Goal: Task Accomplishment & Management: Complete application form

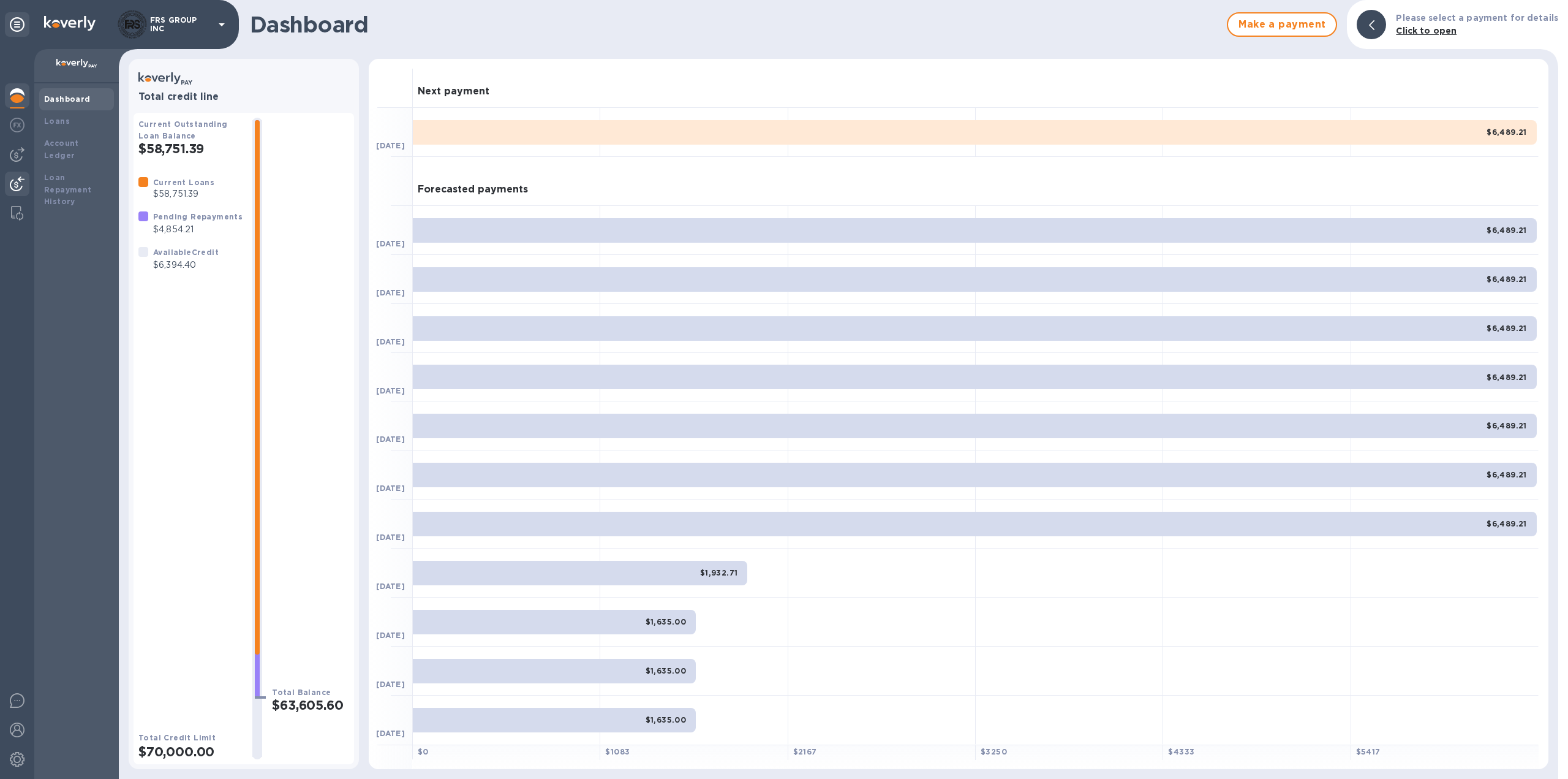
click at [20, 180] on img at bounding box center [17, 184] width 15 height 15
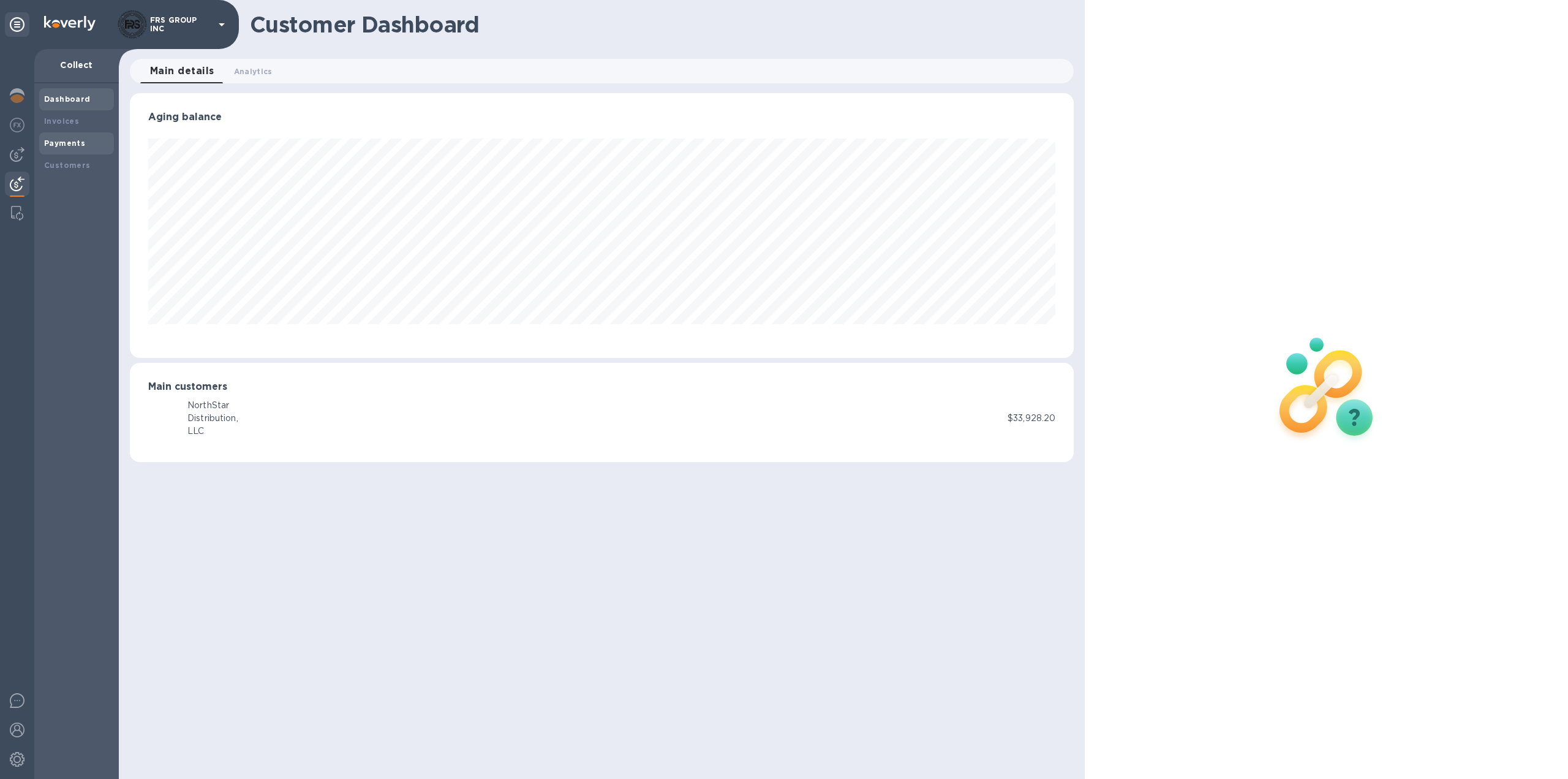
scroll to position [265, 944]
click at [69, 122] on b "Invoices" at bounding box center [62, 121] width 35 height 9
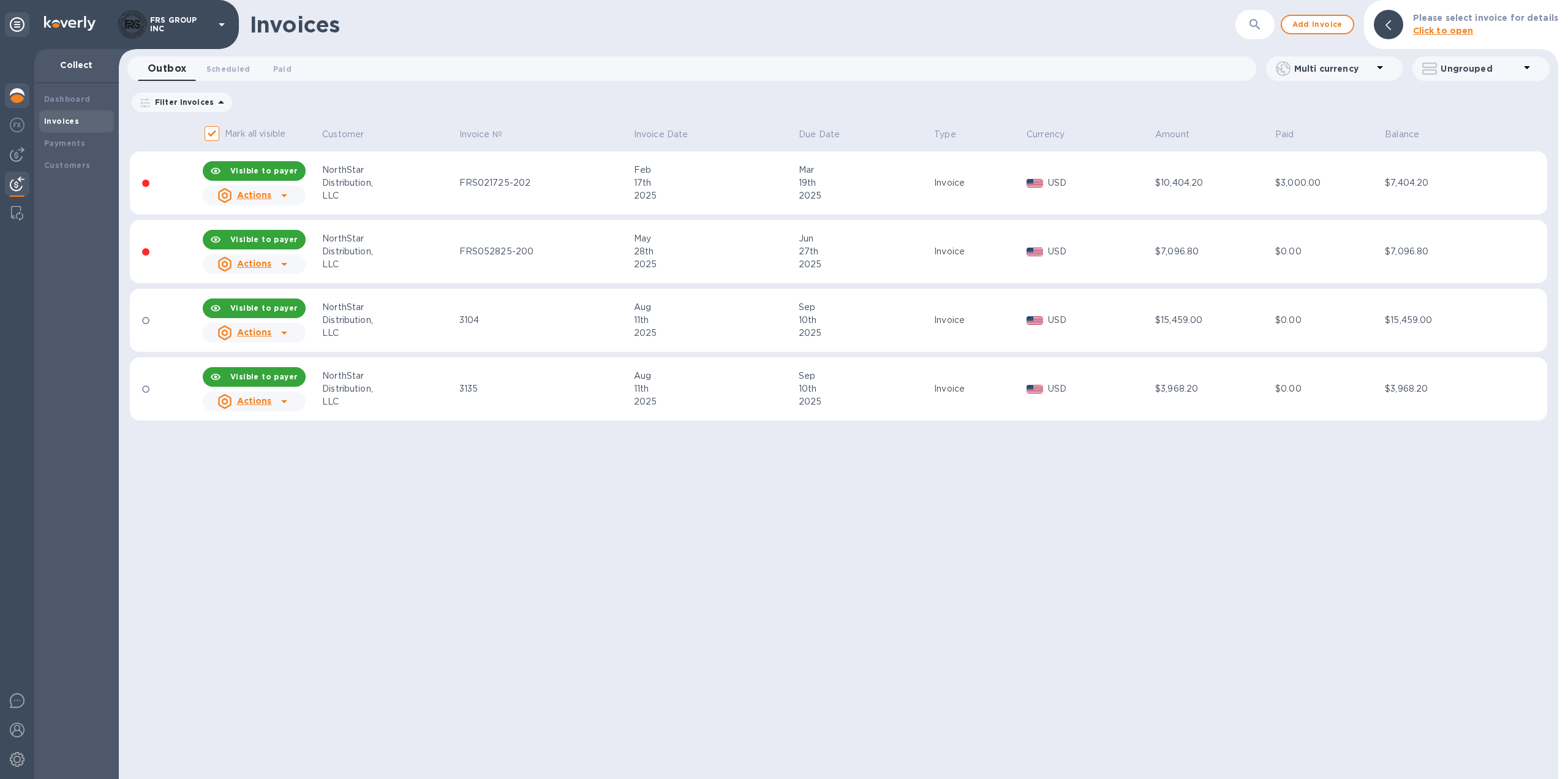
click at [17, 95] on img at bounding box center [17, 95] width 15 height 15
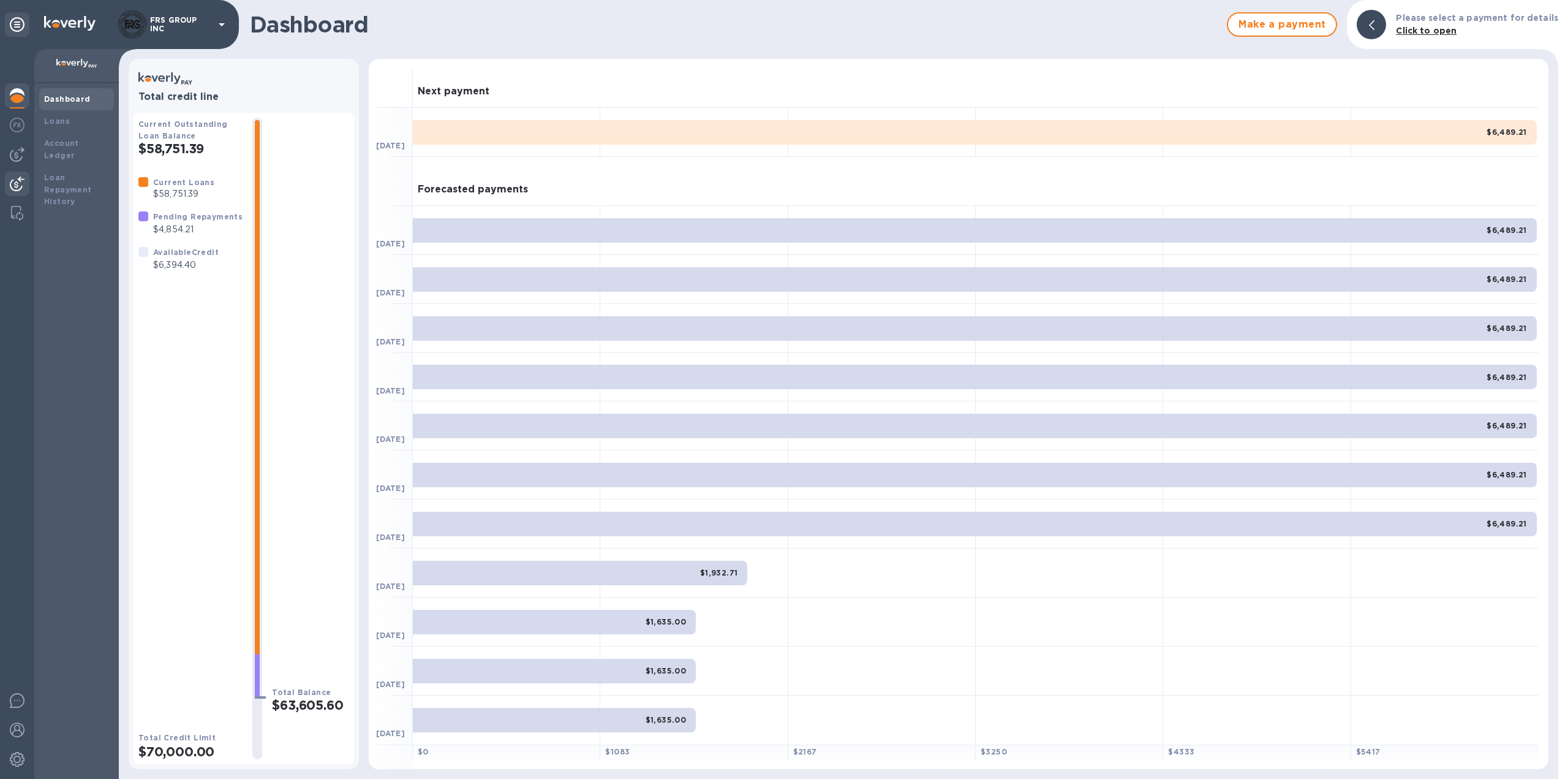
click at [15, 181] on img at bounding box center [17, 184] width 15 height 15
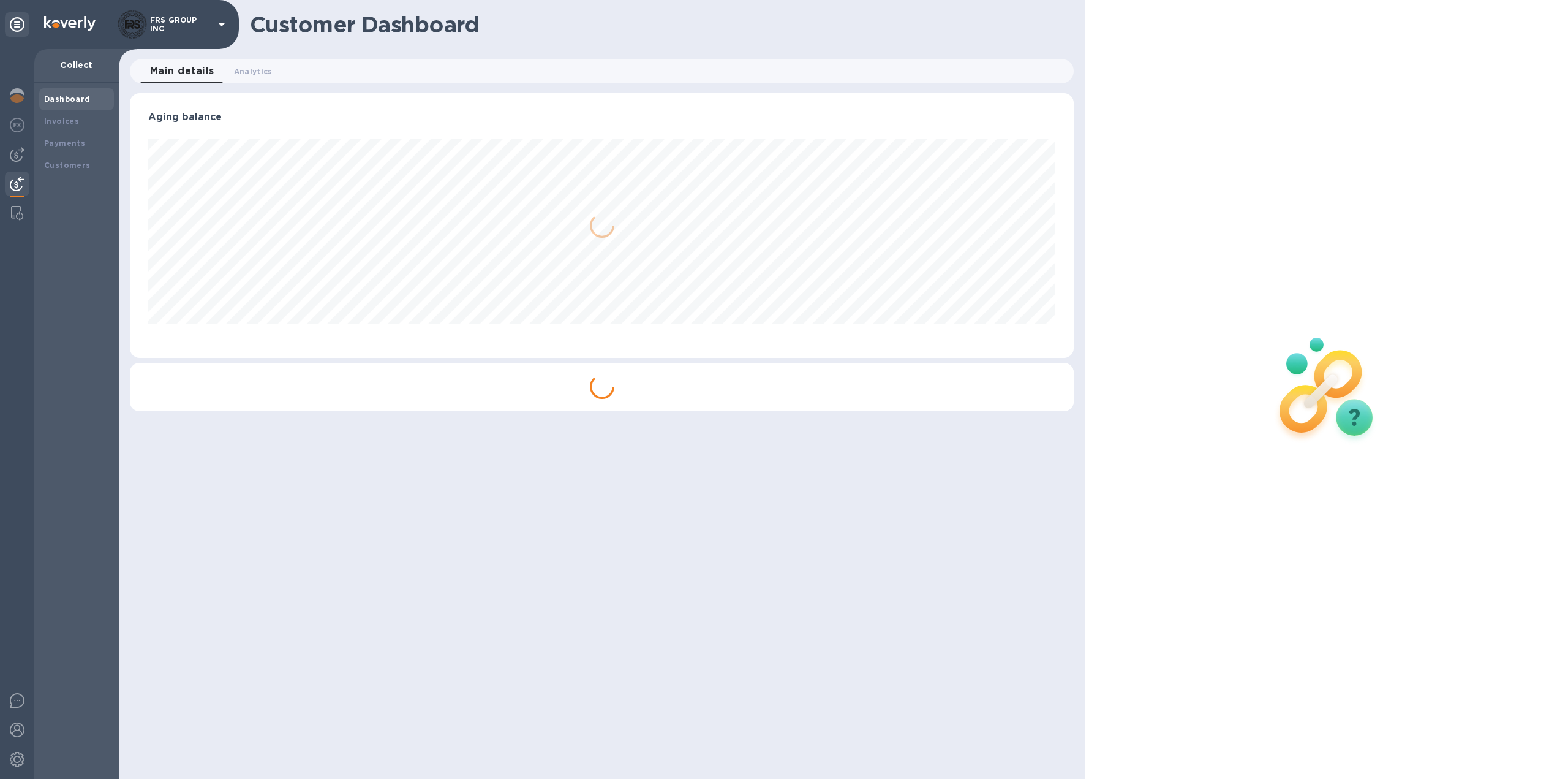
scroll to position [265, 944]
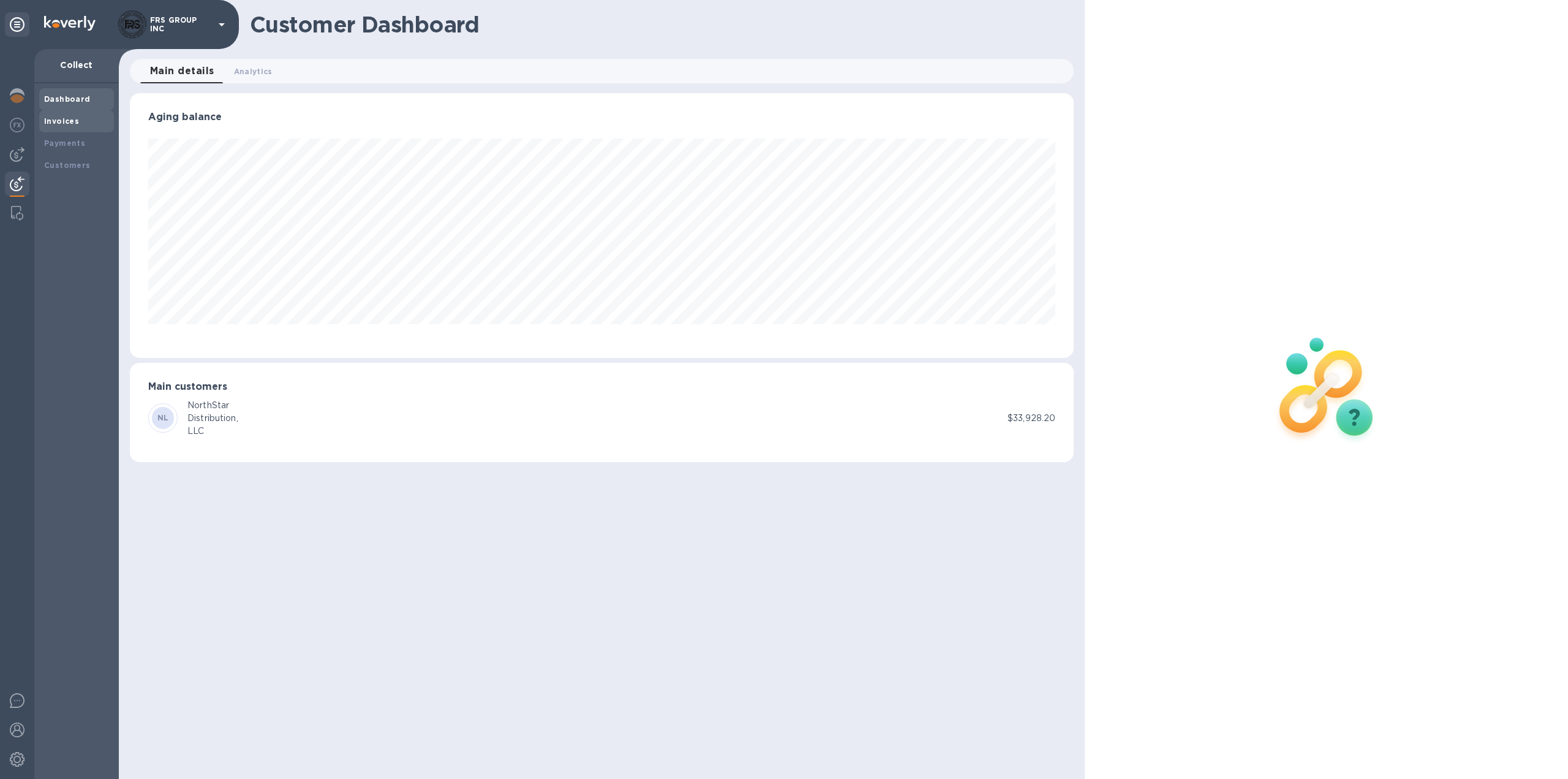
click at [64, 122] on b "Invoices" at bounding box center [62, 121] width 35 height 9
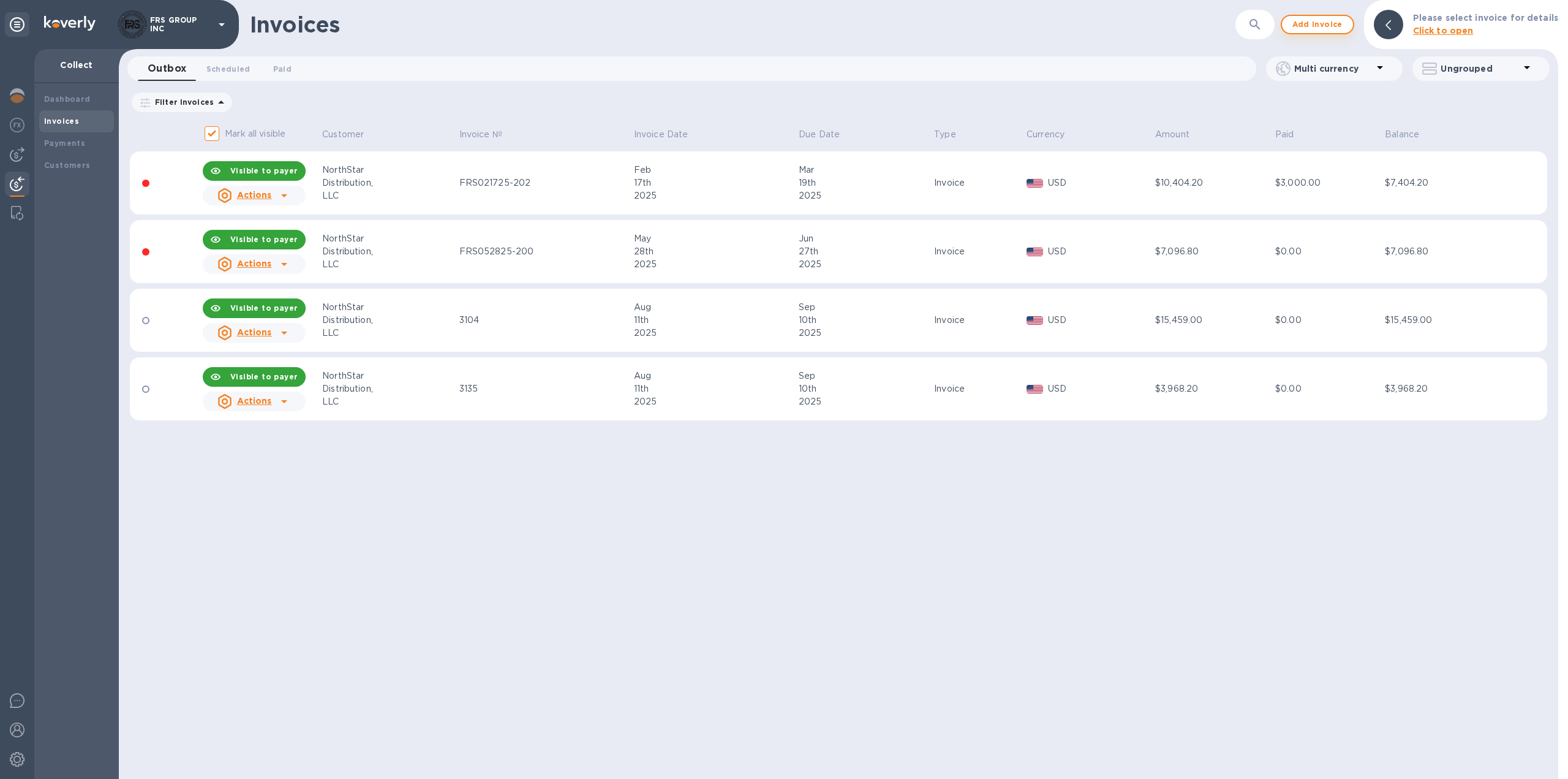
click at [1331, 26] on span "Add invoice" at bounding box center [1318, 25] width 52 height 15
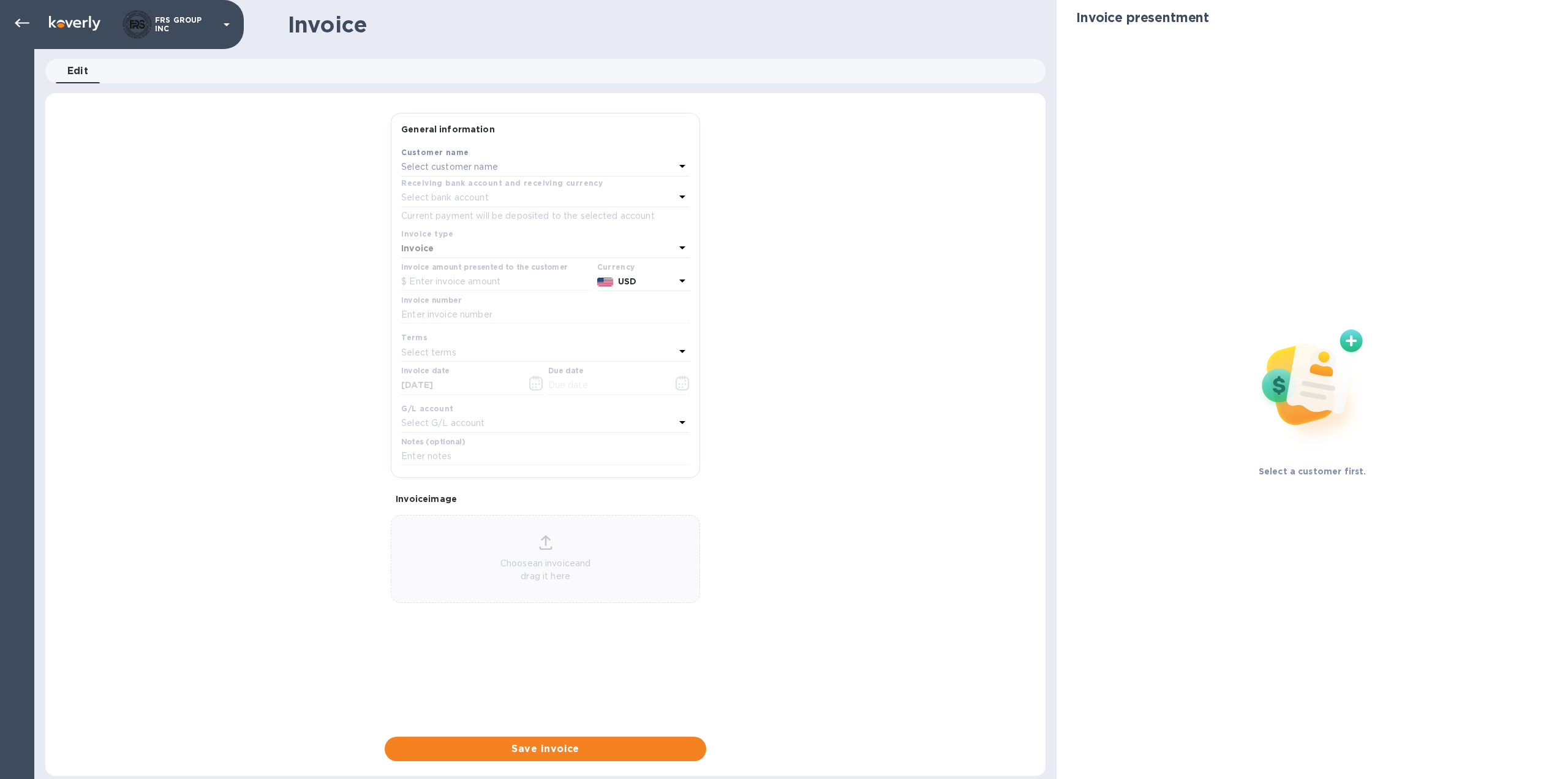
click at [448, 165] on p "Select customer name" at bounding box center [449, 167] width 97 height 13
click at [456, 237] on p "[US_STATE] Hospitality llc" at bounding box center [541, 236] width 259 height 13
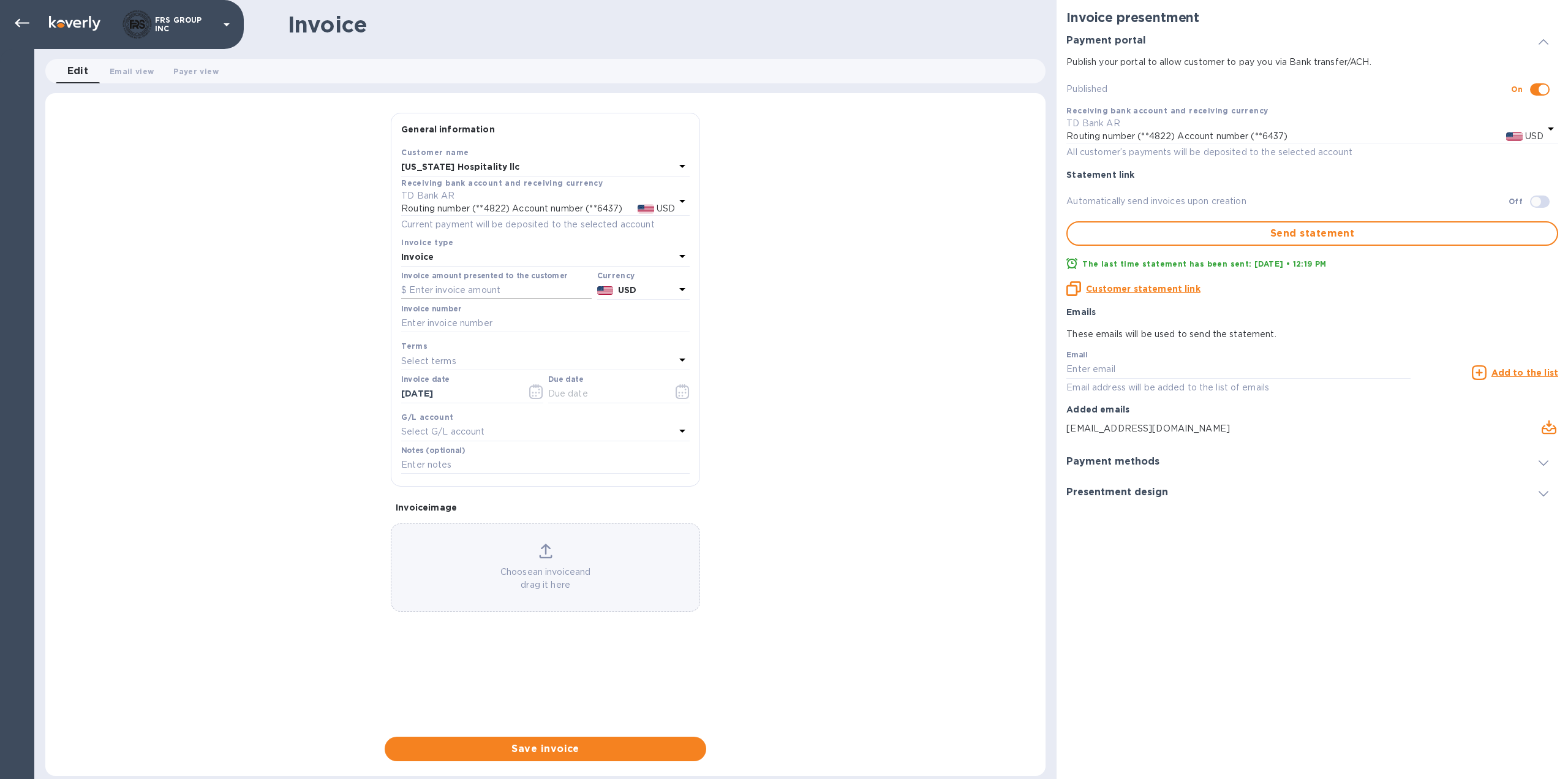
click at [448, 289] on input "text" at bounding box center [496, 291] width 190 height 18
click at [453, 292] on input "text" at bounding box center [496, 291] width 190 height 18
paste input "3,036.73"
type input "3,036.73"
click at [484, 325] on input "text" at bounding box center [545, 323] width 289 height 18
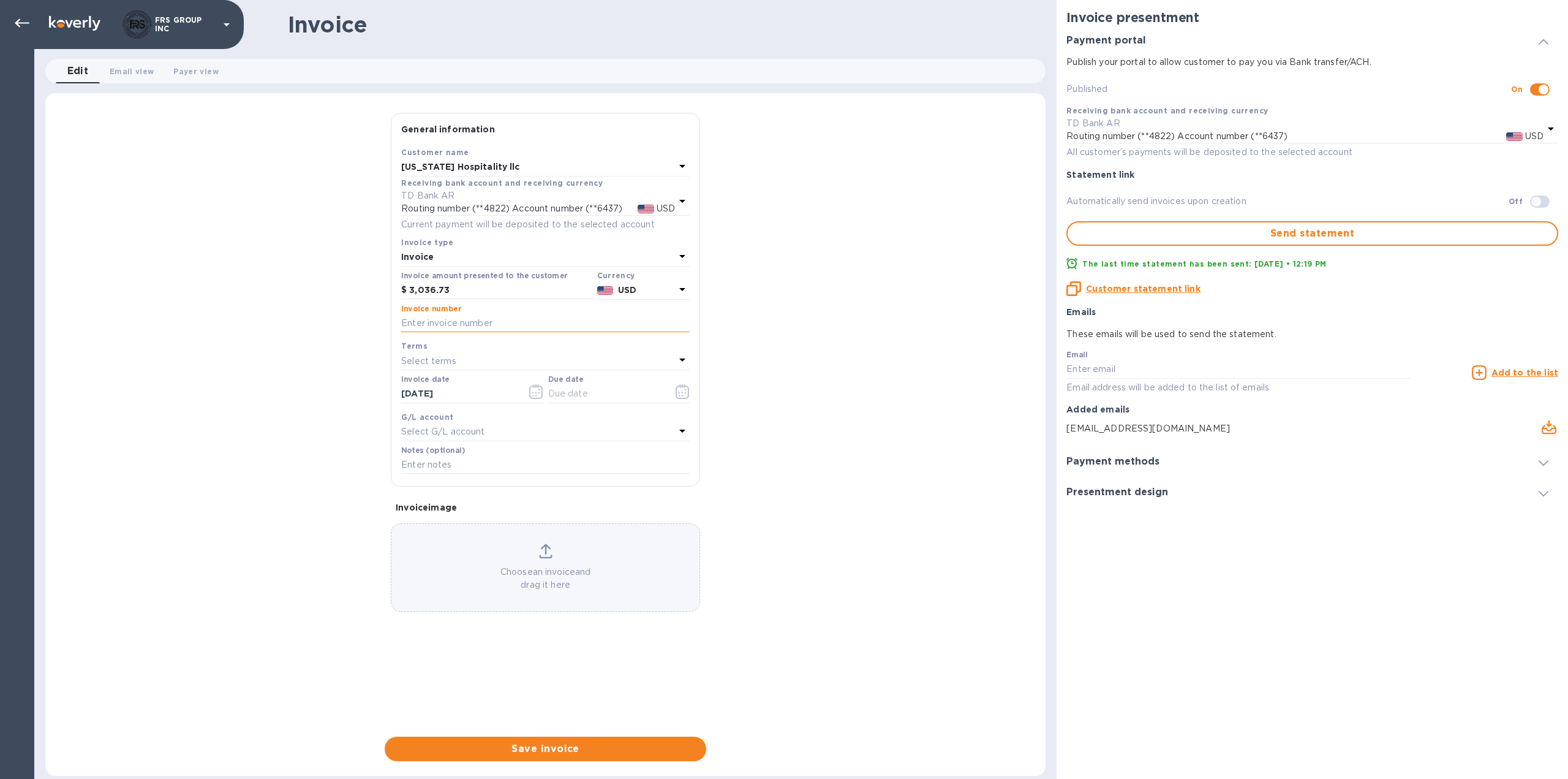
paste input "3094"
type input "3094"
click at [271, 483] on div "General information Save Customer name [US_STATE] Hospitality llc Receiving ban…" at bounding box center [545, 437] width 1000 height 648
click at [675, 394] on button "button" at bounding box center [683, 392] width 29 height 30
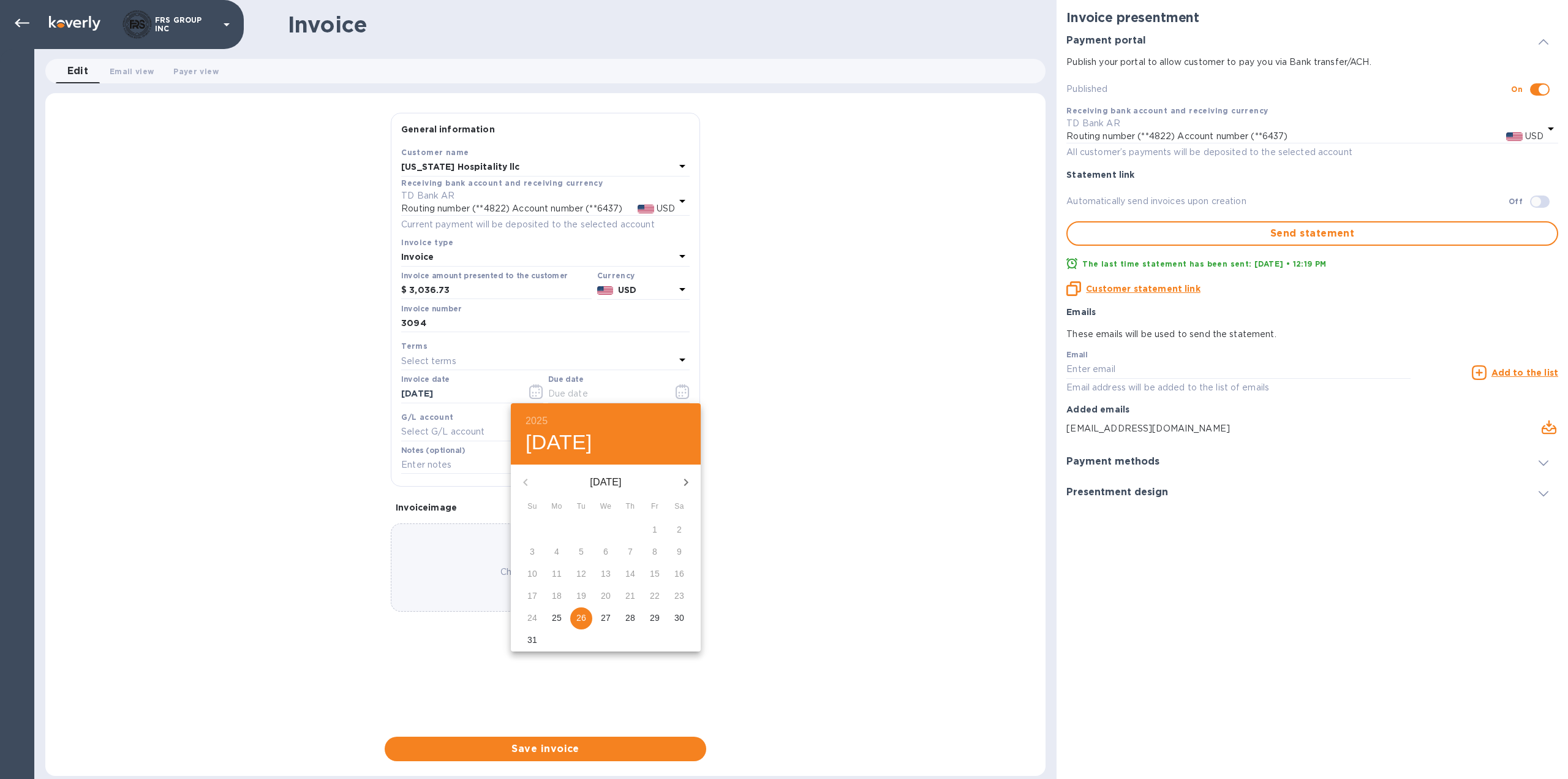
click at [630, 573] on div "14" at bounding box center [630, 574] width 25 height 22
click at [553, 617] on p "25" at bounding box center [557, 618] width 10 height 12
type input "[DATE]"
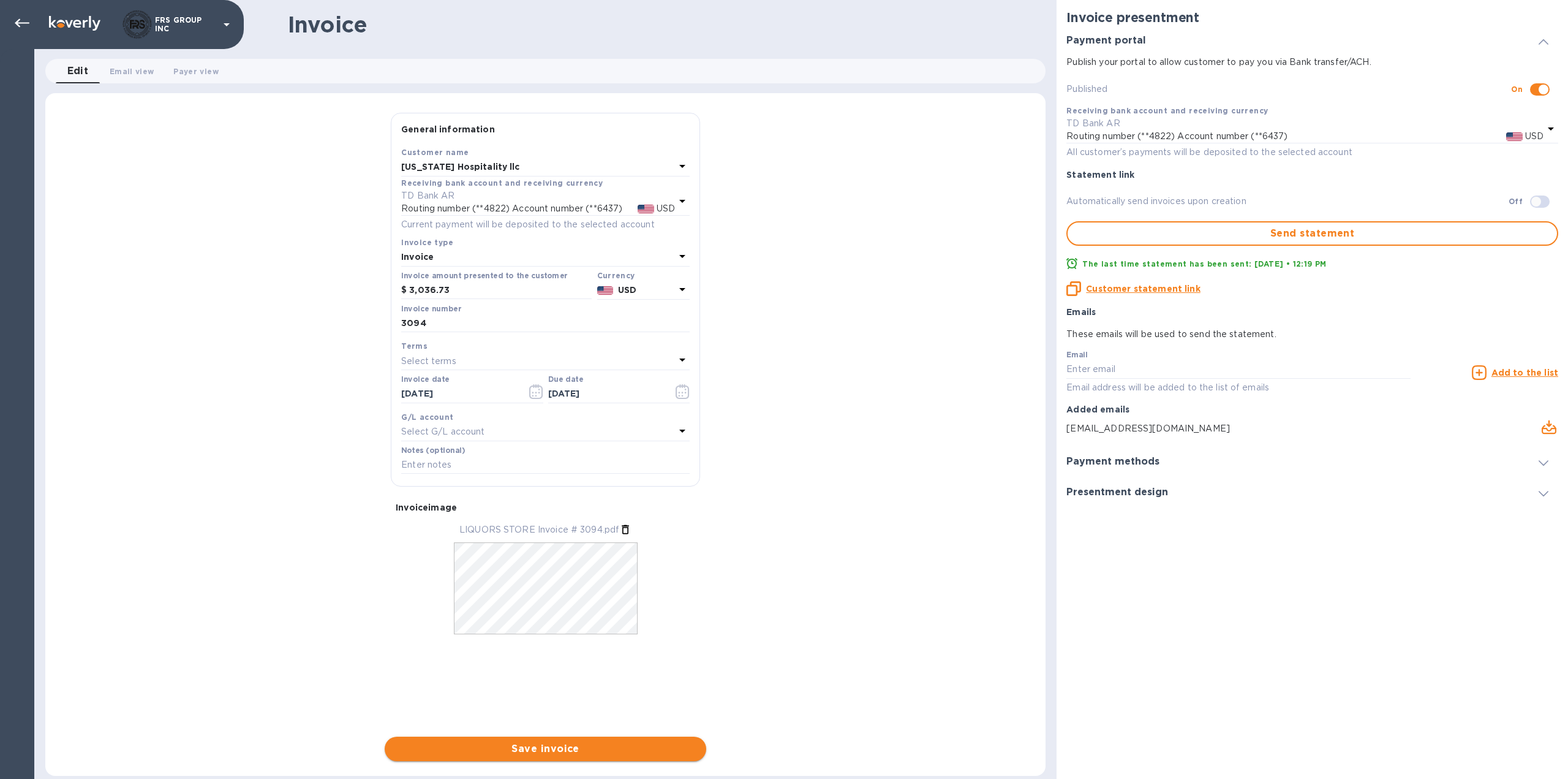
click at [554, 748] on span "Save invoice" at bounding box center [545, 749] width 302 height 15
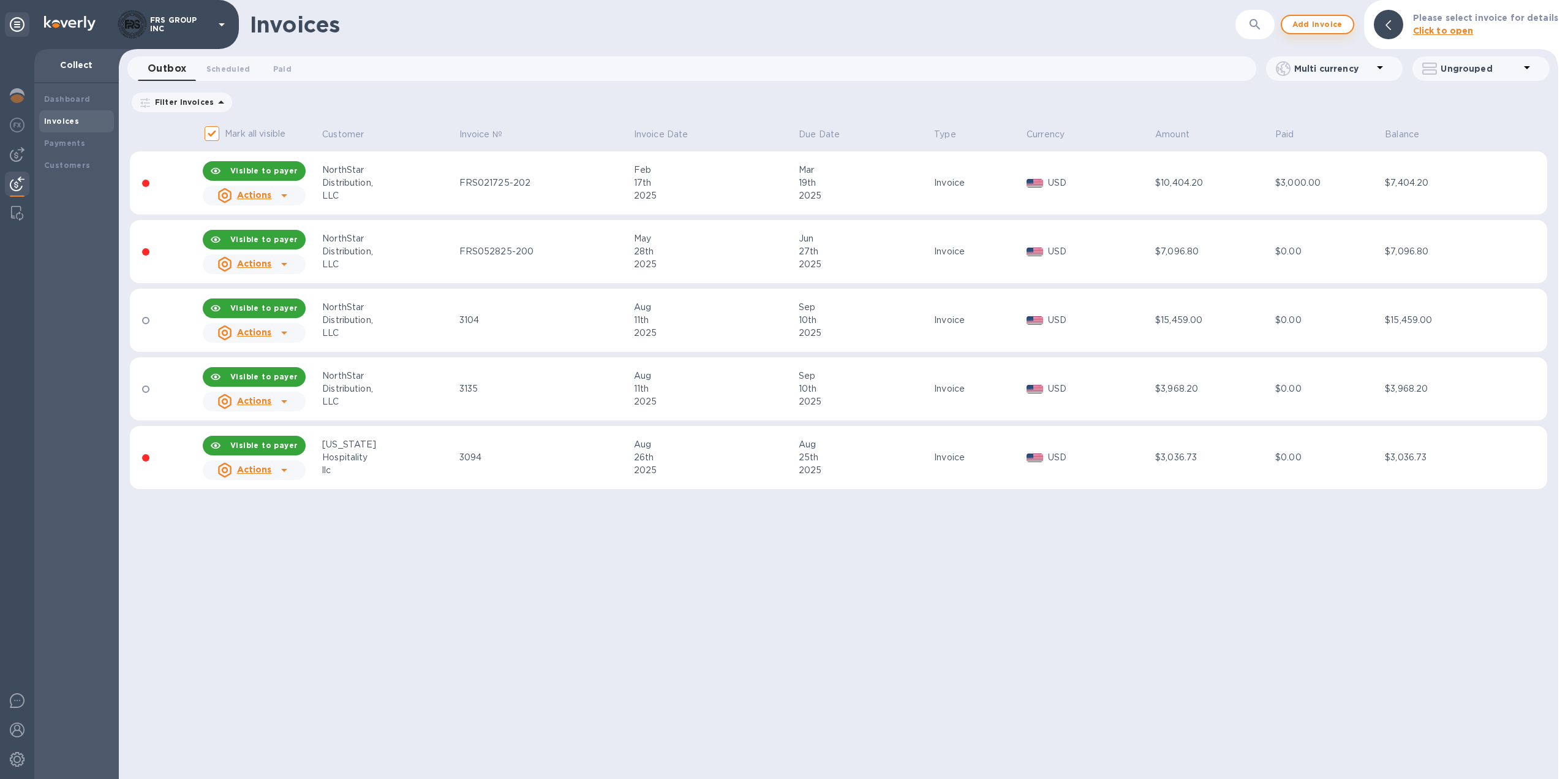
click at [1325, 26] on span "Add invoice" at bounding box center [1318, 25] width 52 height 15
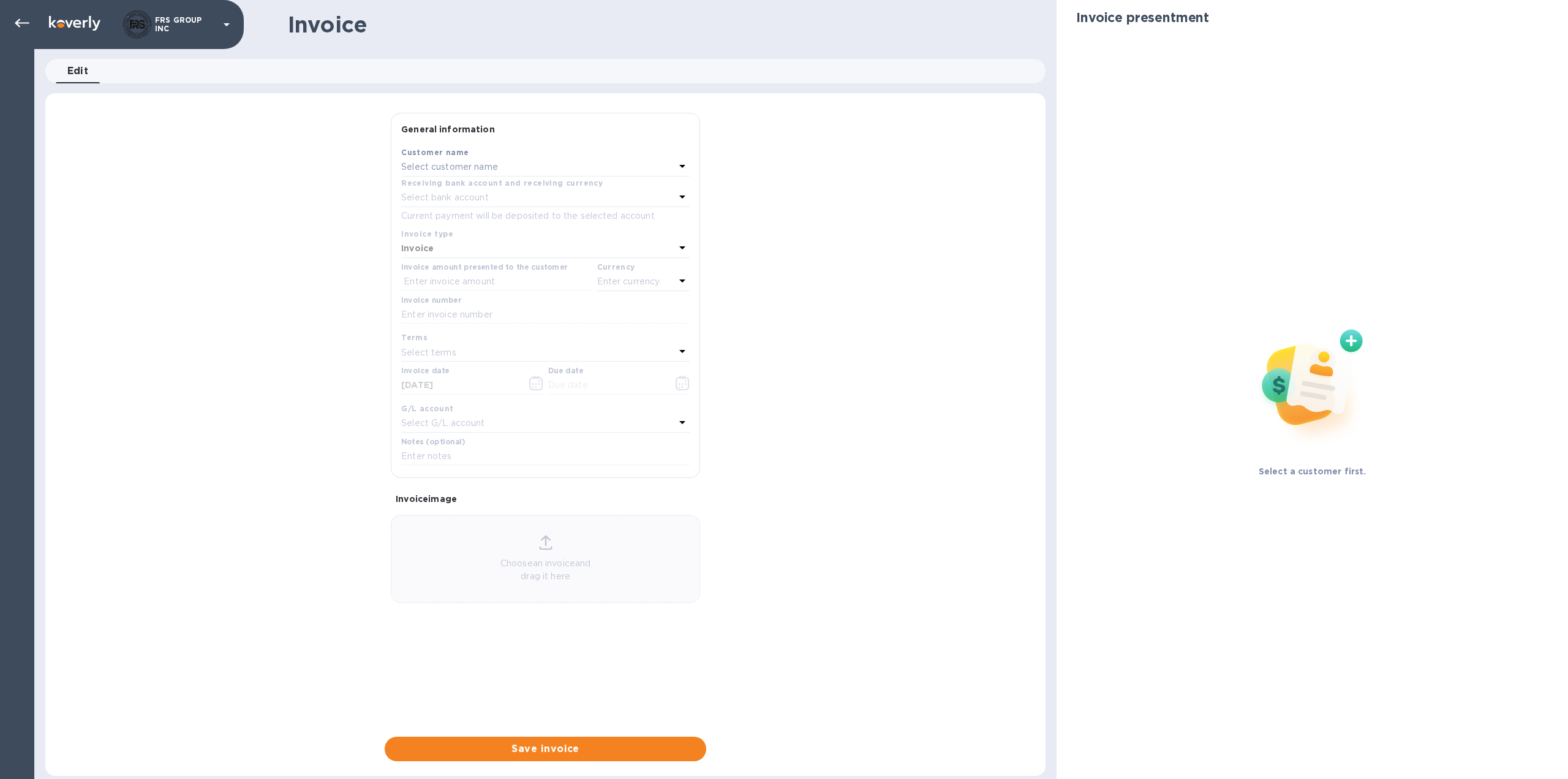
click at [524, 165] on div "Select customer name" at bounding box center [538, 168] width 274 height 17
click at [462, 237] on p "[US_STATE] Hospitality llc" at bounding box center [541, 236] width 259 height 13
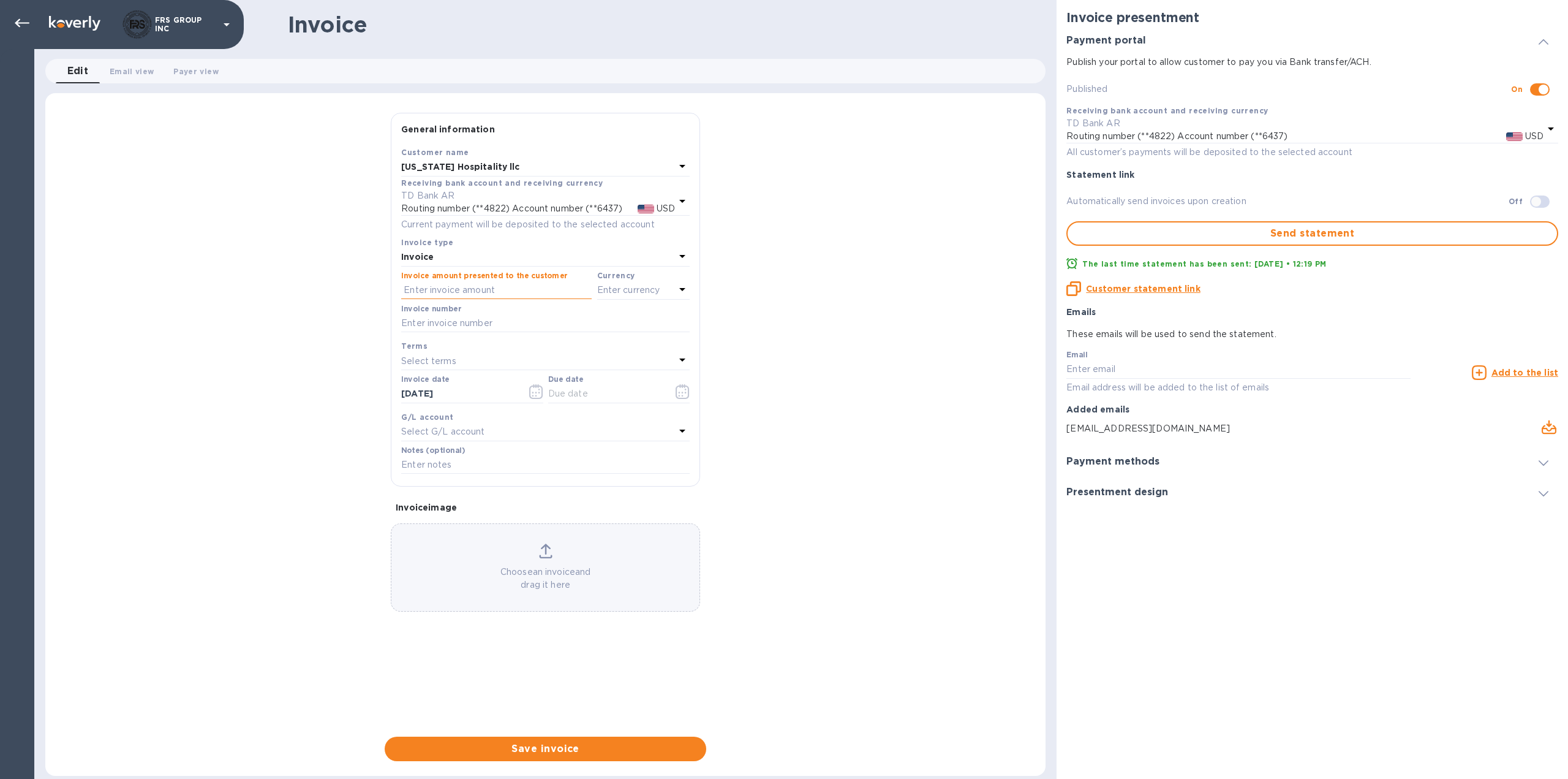
paste input "3,068.62"
type input "3,068.62"
paste input "3089"
type input "3089"
click at [681, 394] on icon "button" at bounding box center [683, 392] width 14 height 15
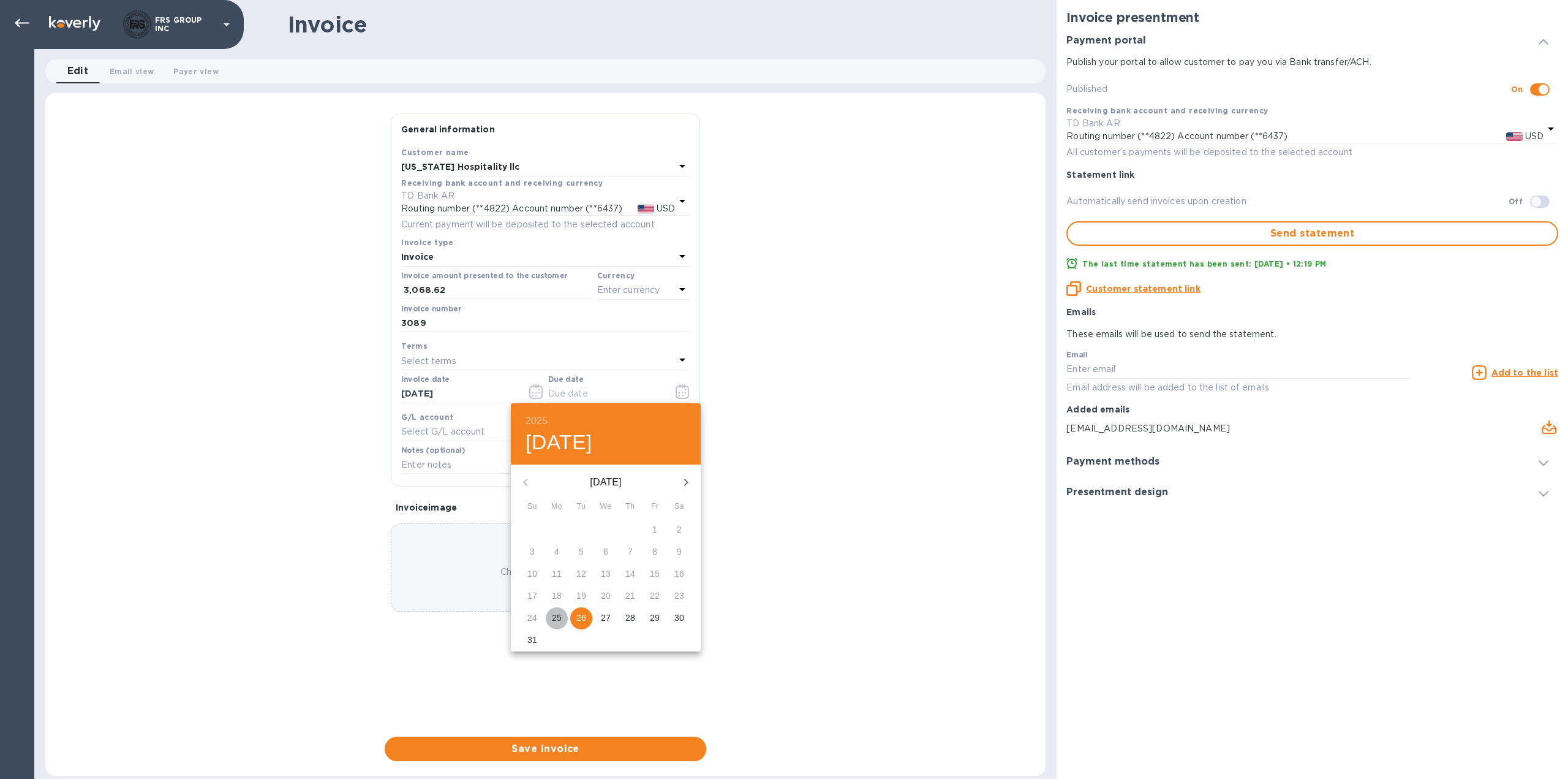
click at [559, 618] on p "25" at bounding box center [557, 618] width 10 height 12
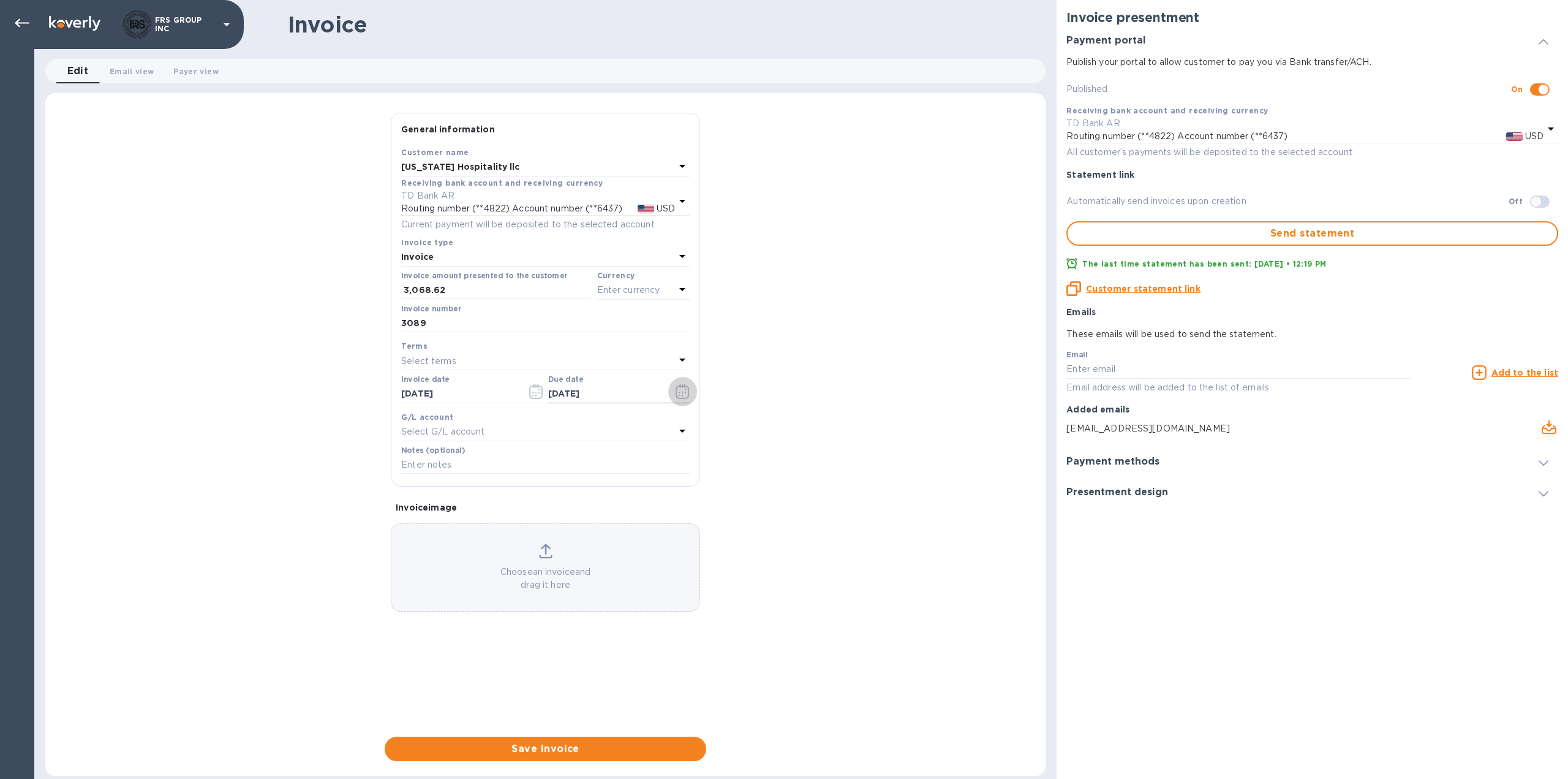
click at [679, 392] on icon "button" at bounding box center [680, 392] width 2 height 2
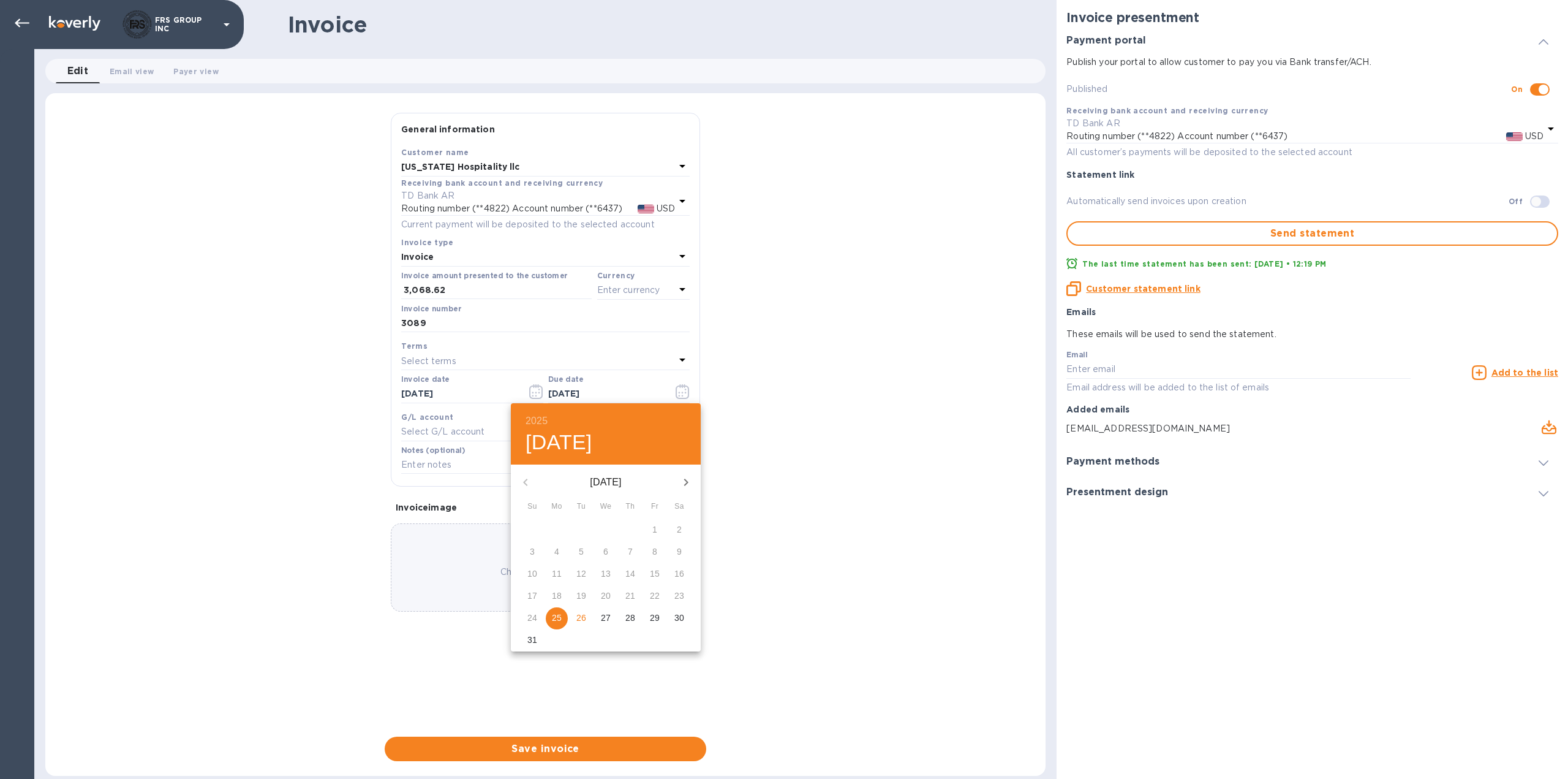
click at [581, 618] on p "26" at bounding box center [581, 618] width 10 height 12
type input "[DATE]"
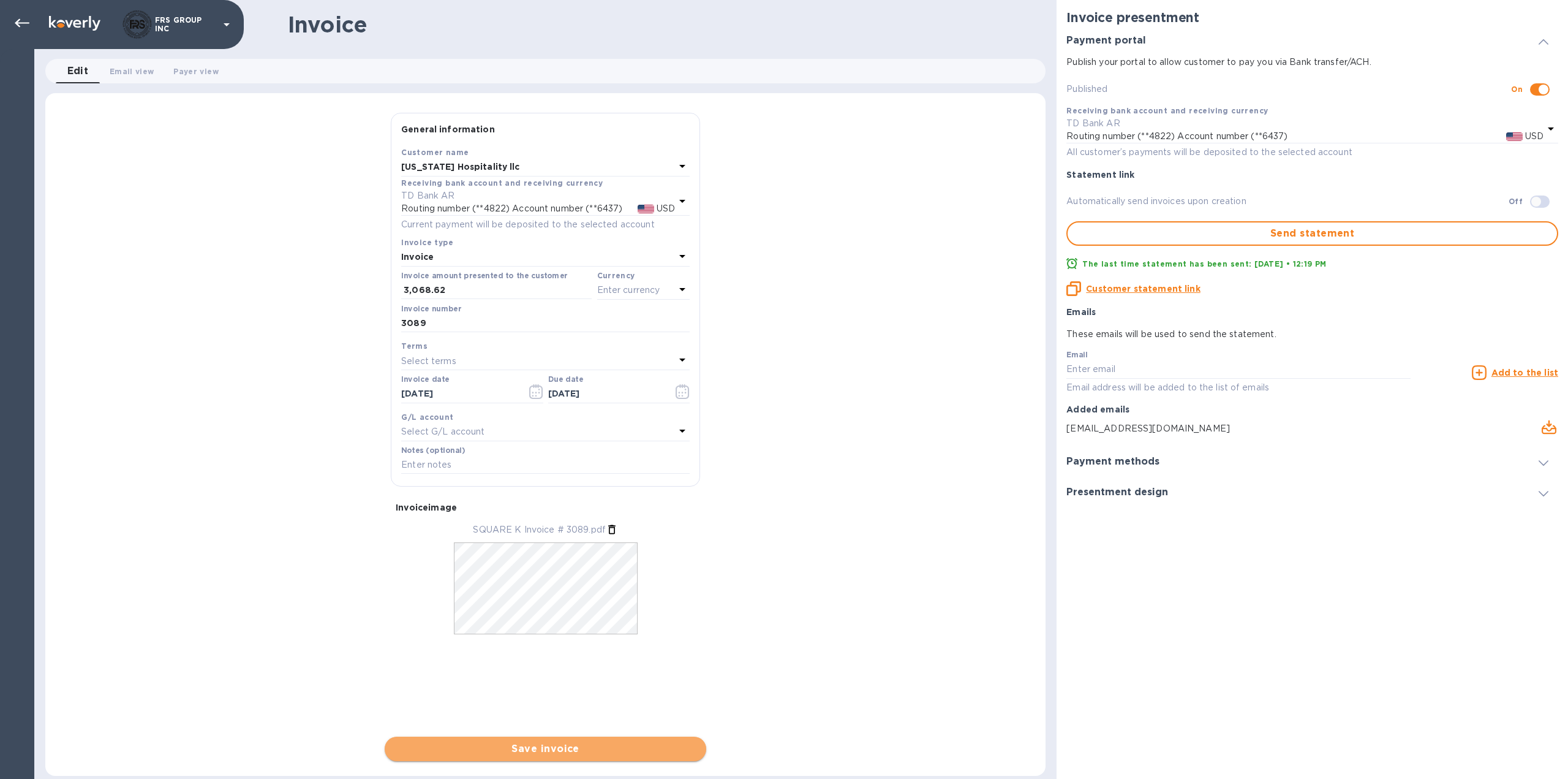
click at [553, 746] on span "Save invoice" at bounding box center [545, 749] width 302 height 15
click at [549, 750] on span "Save invoice" at bounding box center [545, 749] width 302 height 15
click at [817, 512] on div "General information Save Customer name [US_STATE] Hospitality llc Receiving ban…" at bounding box center [545, 437] width 1000 height 648
click at [681, 290] on icon at bounding box center [683, 289] width 15 height 15
click at [507, 320] on p "USD" at bounding box center [510, 321] width 18 height 13
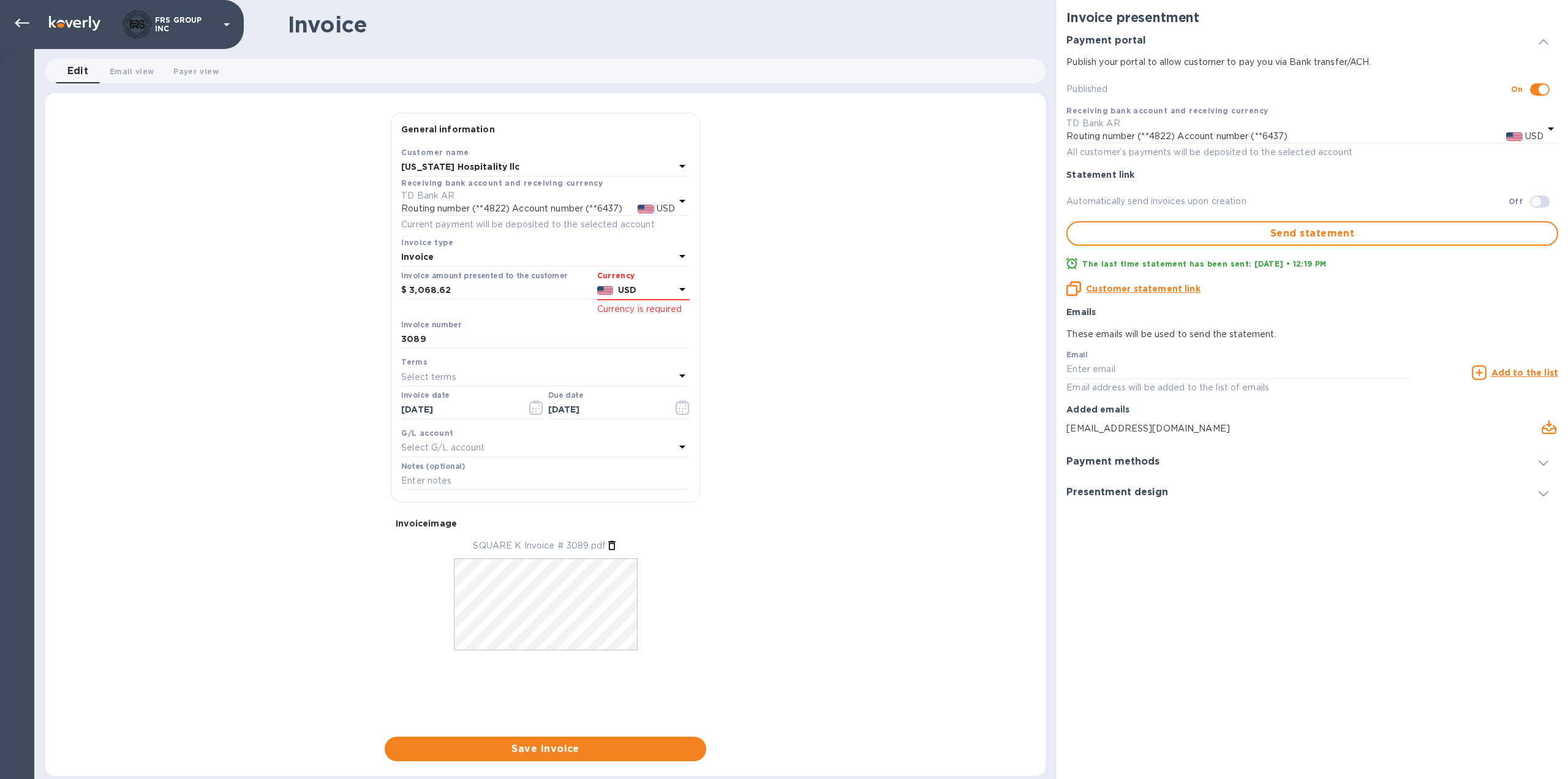
click at [826, 382] on div "General information Save Customer name [US_STATE] Hospitality llc Receiving ban…" at bounding box center [545, 437] width 1000 height 648
click at [783, 349] on div "General information Save Customer name [US_STATE] Hospitality llc Receiving ban…" at bounding box center [545, 437] width 1000 height 648
click at [677, 289] on icon at bounding box center [683, 289] width 15 height 15
click at [491, 321] on img at bounding box center [485, 321] width 17 height 9
click at [772, 342] on div "General information Save Customer name [US_STATE] Hospitality llc Receiving ban…" at bounding box center [545, 437] width 1000 height 648
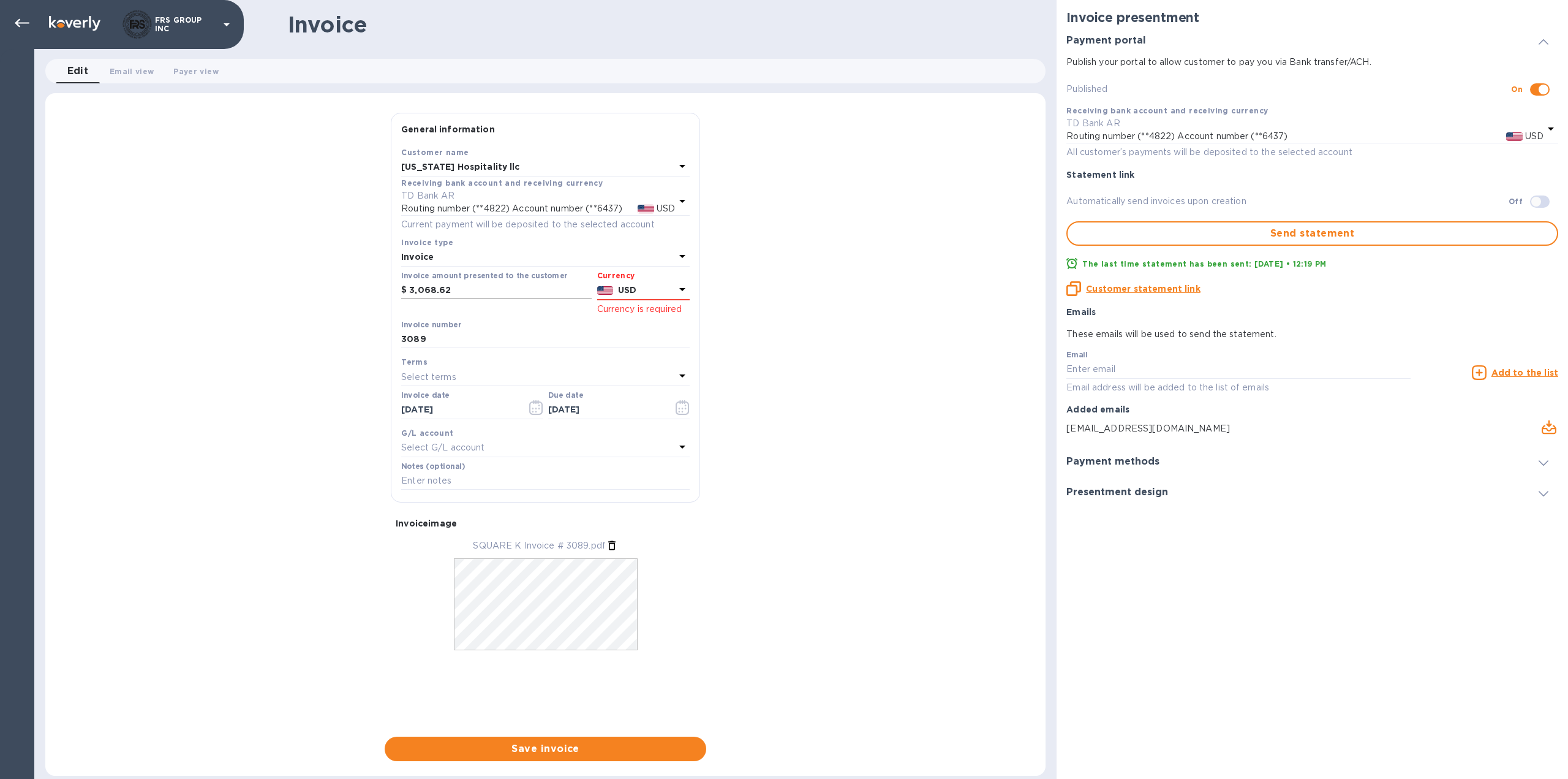
click at [521, 283] on input "3,068.62" at bounding box center [501, 291] width 183 height 18
click at [639, 290] on p "USD" at bounding box center [646, 290] width 57 height 13
click at [593, 321] on p "US Dollar" at bounding box center [623, 321] width 94 height 12
click at [792, 367] on div "General information Save Customer name [US_STATE] Hospitality llc Receiving ban…" at bounding box center [545, 437] width 1000 height 648
click at [639, 294] on p "USD" at bounding box center [646, 290] width 57 height 13
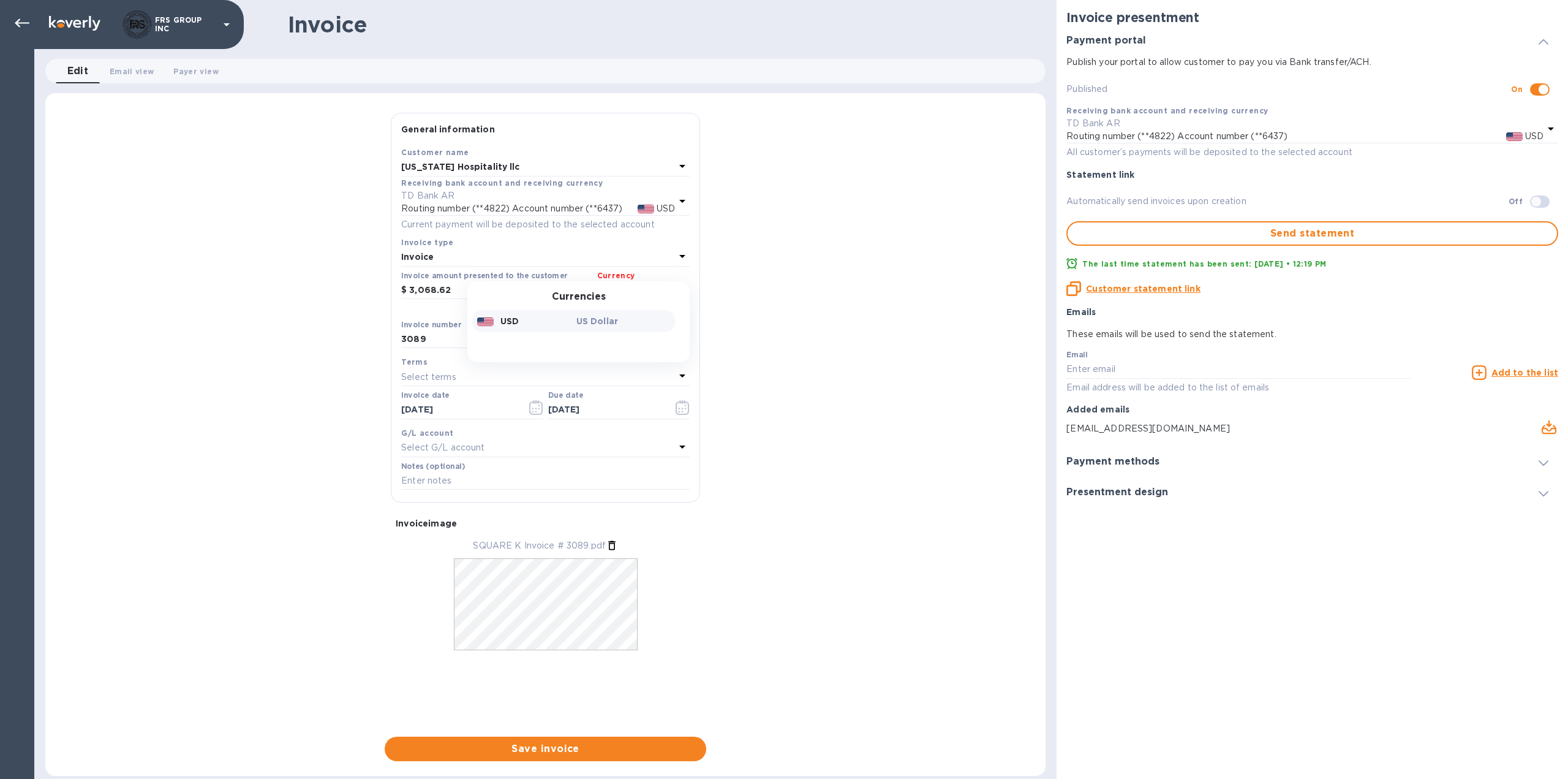
click at [504, 320] on p "USD" at bounding box center [510, 321] width 18 height 12
click at [782, 369] on div "General information Save Customer name [US_STATE] Hospitality llc Receiving ban…" at bounding box center [545, 437] width 1000 height 648
click at [567, 751] on span "Save invoice" at bounding box center [545, 749] width 302 height 15
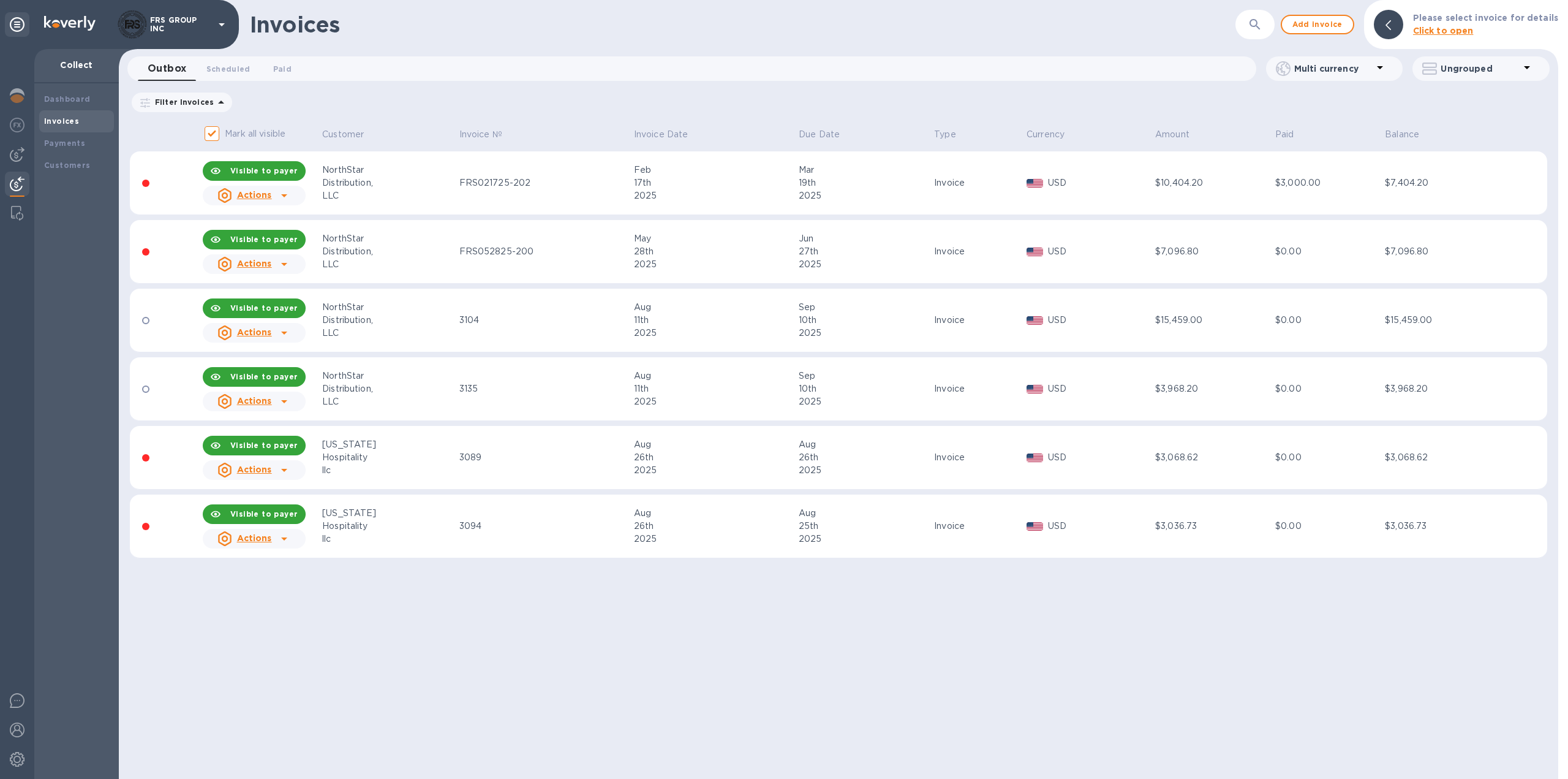
click at [430, 587] on div "Invoices ​ Add invoice Please select invoice for details Click to open Outbox 0…" at bounding box center [838, 389] width 1439 height 779
click at [1325, 22] on span "Add invoice" at bounding box center [1318, 25] width 52 height 15
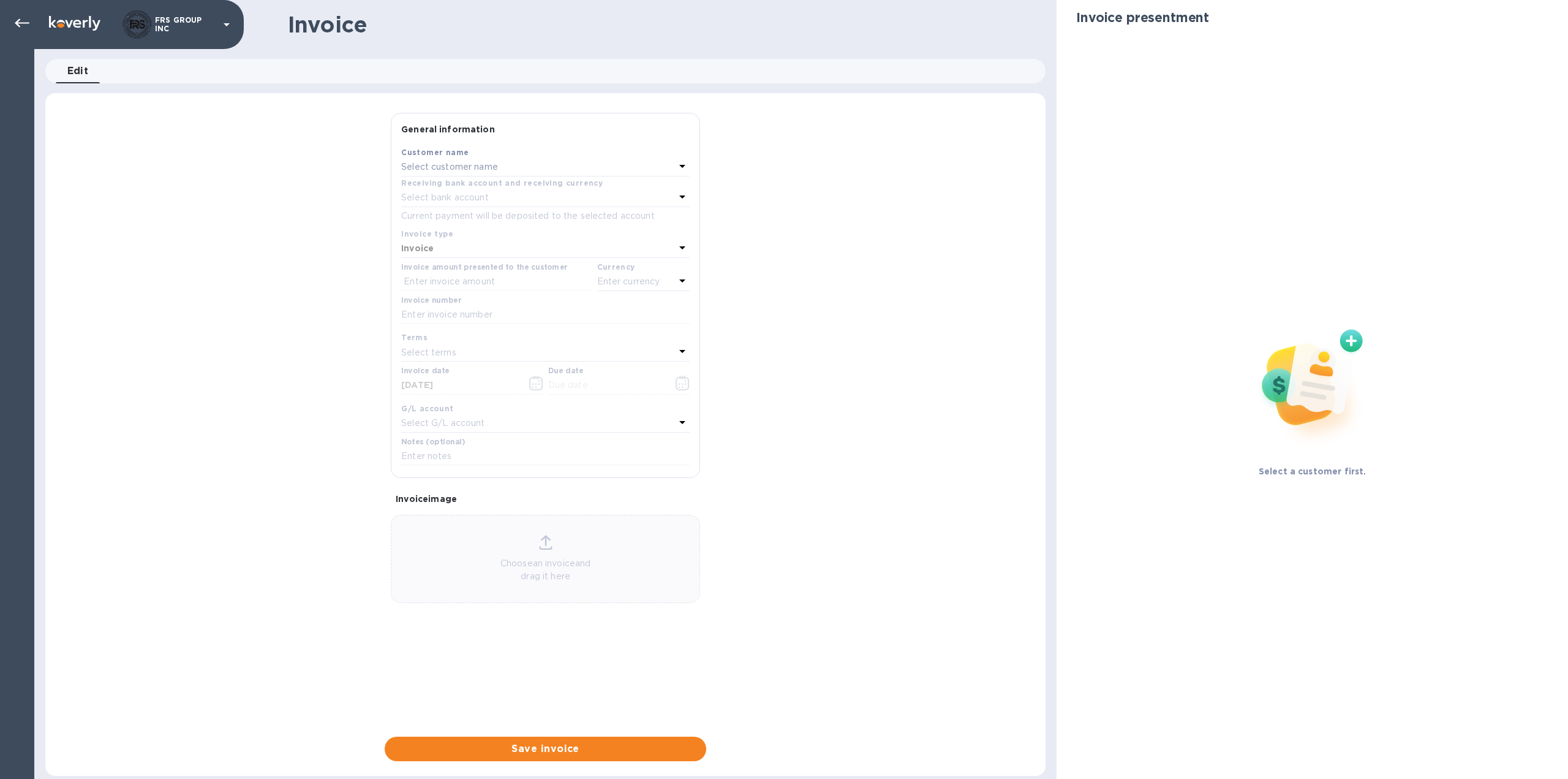
click at [473, 168] on p "Select customer name" at bounding box center [449, 167] width 97 height 13
click at [468, 236] on p "[US_STATE] Hospitality llc" at bounding box center [541, 236] width 259 height 13
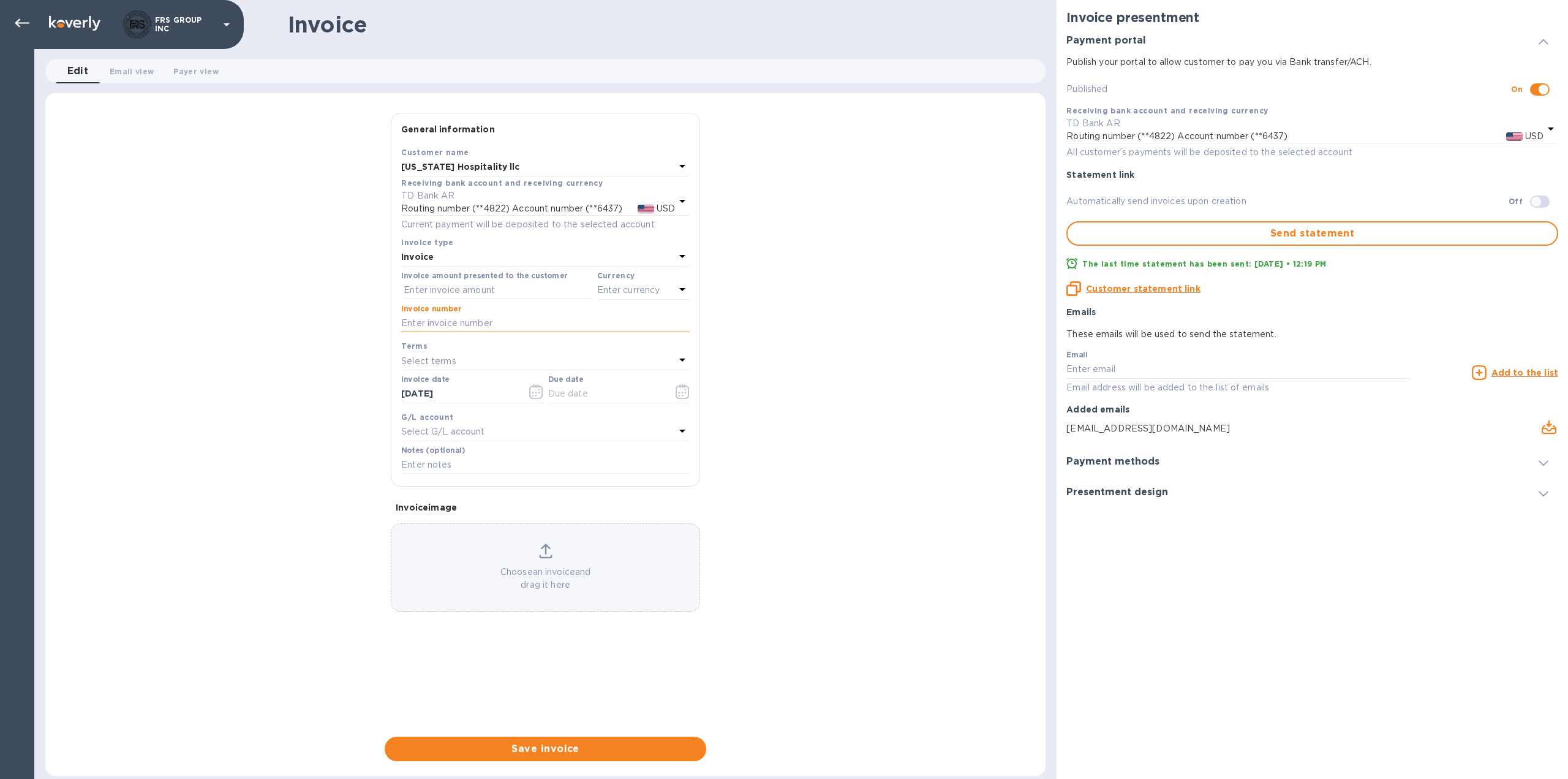
paste input "1039"
type input "1039"
paste input "378.92"
type input "378.92"
click at [684, 391] on icon "button" at bounding box center [683, 392] width 14 height 15
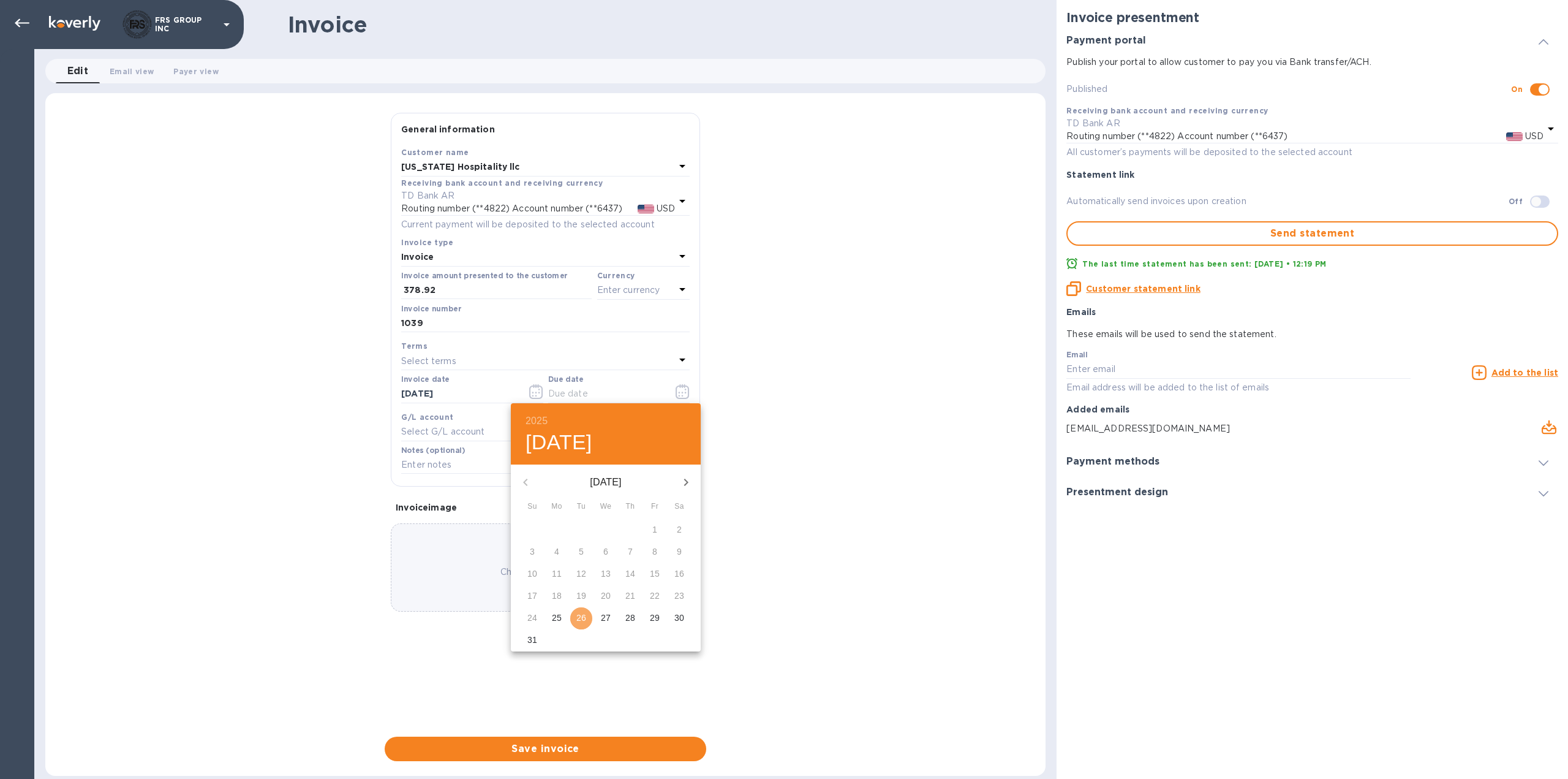
click at [578, 617] on p "26" at bounding box center [581, 618] width 10 height 12
type input "[DATE]"
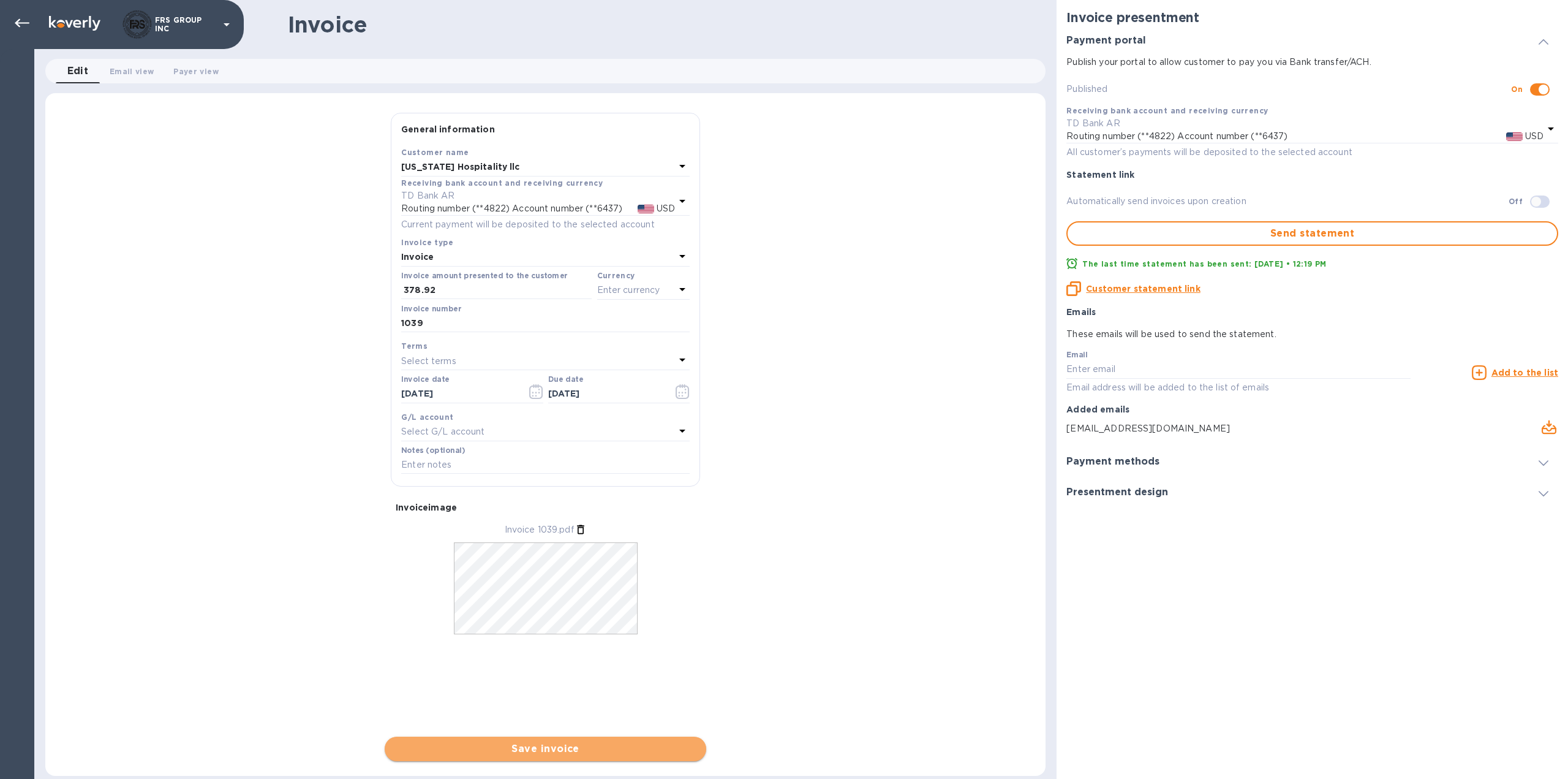
click at [546, 748] on span "Save invoice" at bounding box center [545, 749] width 302 height 15
click at [553, 748] on span "Save invoice" at bounding box center [545, 749] width 302 height 15
click at [289, 479] on div "General information Save Customer name [US_STATE] Hospitality llc Receiving ban…" at bounding box center [545, 437] width 1000 height 648
click at [755, 527] on div "General information Save Customer name [US_STATE] Hospitality llc Receiving ban…" at bounding box center [545, 437] width 1000 height 648
click at [628, 461] on input "text" at bounding box center [545, 465] width 289 height 18
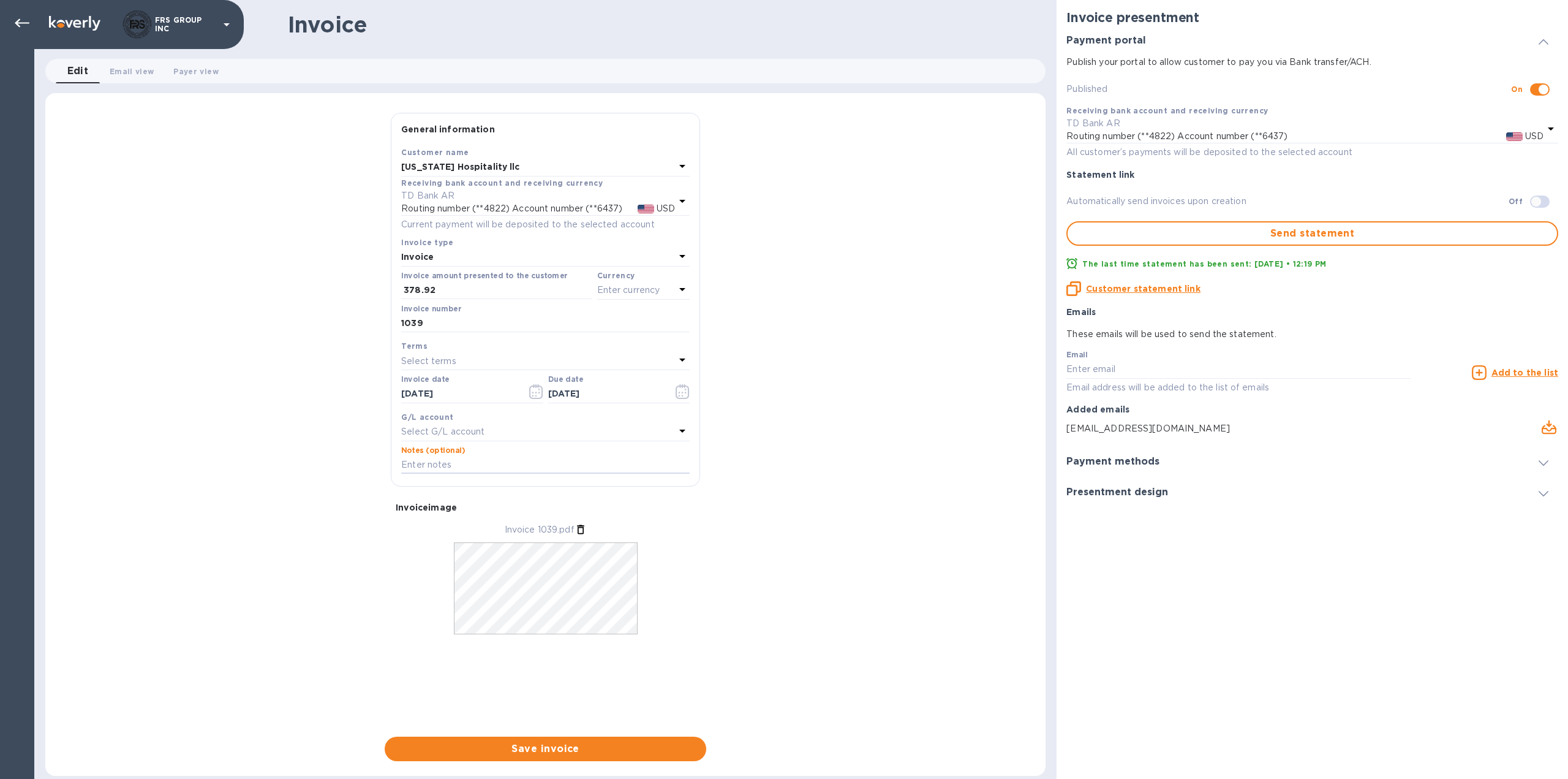
click at [832, 580] on div "General information Save Customer name [US_STATE] Hospitality llc Receiving ban…" at bounding box center [545, 437] width 1000 height 648
click at [545, 747] on span "Save invoice" at bounding box center [545, 749] width 302 height 15
click at [888, 514] on div "General information Save Customer name [US_STATE] Hospitality llc Receiving ban…" at bounding box center [545, 437] width 1000 height 648
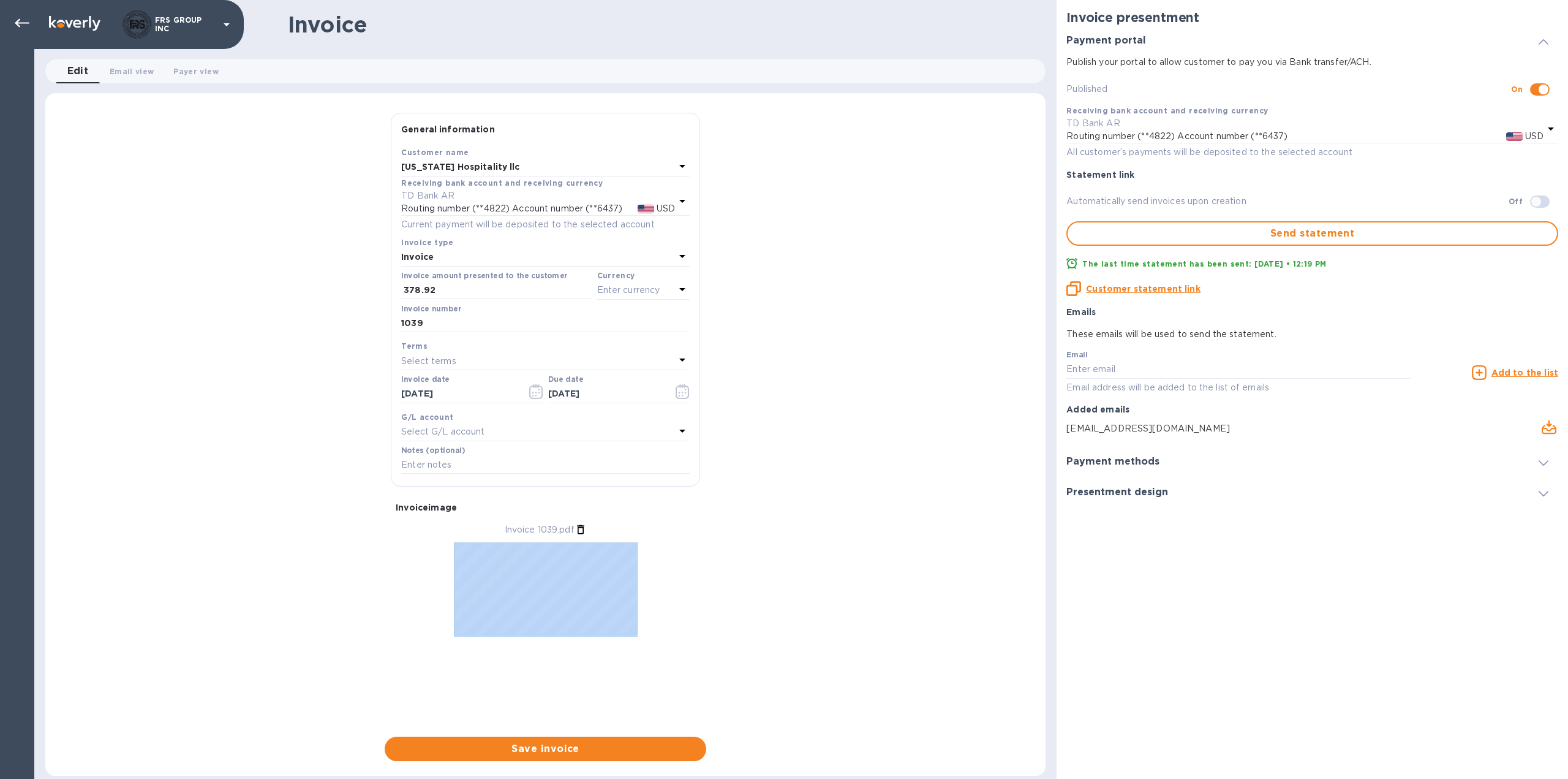
click at [888, 514] on div "General information Save Customer name [US_STATE] Hospitality llc Receiving ban…" at bounding box center [545, 437] width 1000 height 648
click at [557, 749] on span "Save invoice" at bounding box center [545, 749] width 302 height 15
click at [851, 578] on div "General information Save Customer name [US_STATE] Hospitality llc Receiving ban…" at bounding box center [545, 437] width 1000 height 648
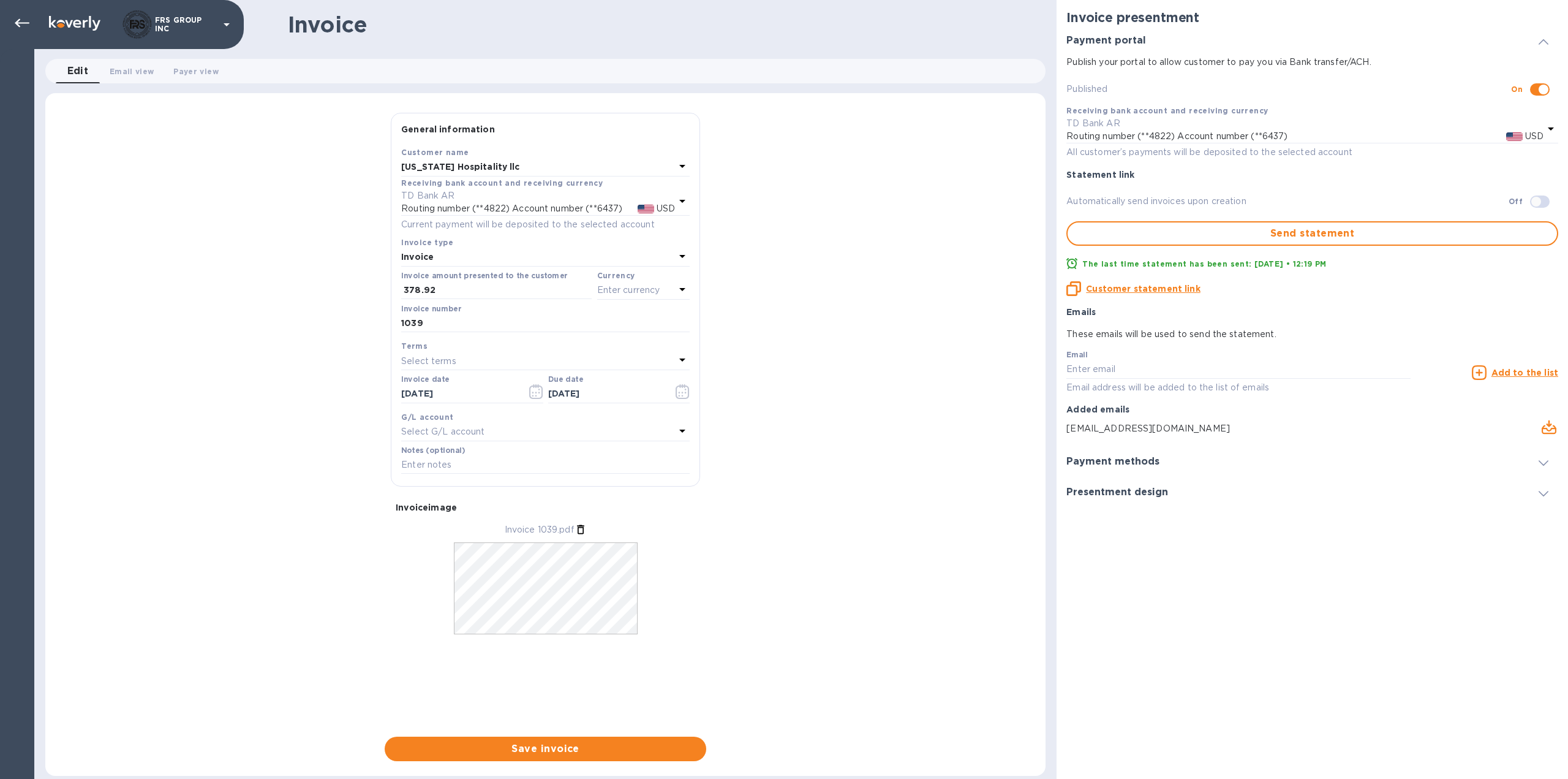
click at [322, 548] on div "General information Save Customer name [US_STATE] Hospitality llc Receiving ban…" at bounding box center [545, 437] width 1000 height 648
click at [540, 530] on p "Invoice 1039.pdf" at bounding box center [539, 530] width 70 height 13
click at [556, 749] on span "Save invoice" at bounding box center [545, 749] width 302 height 15
click at [279, 551] on div "General information Save Customer name [US_STATE] Hospitality llc Receiving ban…" at bounding box center [545, 437] width 1000 height 648
click at [311, 666] on div "General information Save Customer name [US_STATE] Hospitality llc Receiving ban…" at bounding box center [545, 437] width 1000 height 648
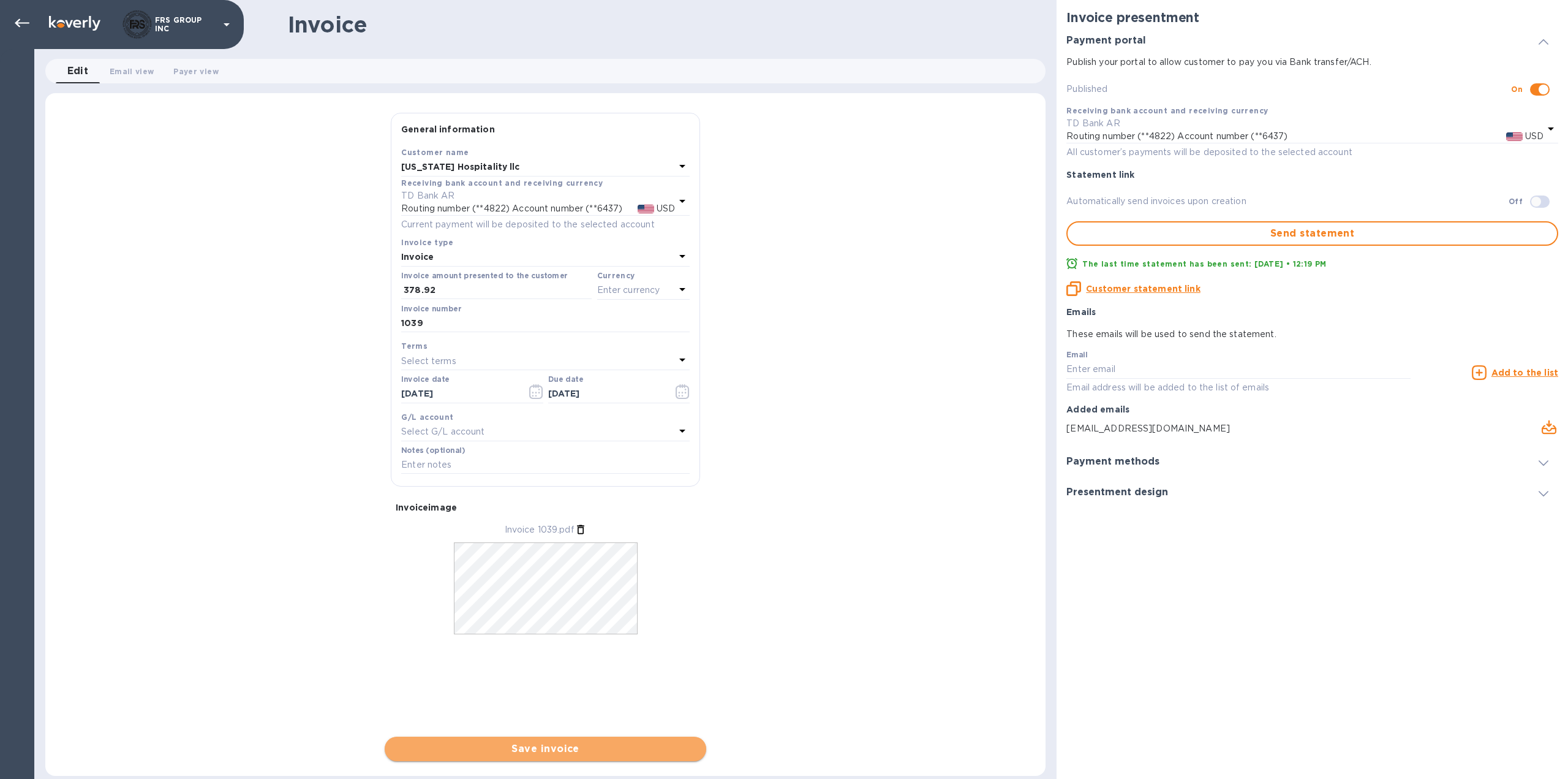
click at [557, 748] on span "Save invoice" at bounding box center [545, 749] width 302 height 15
click at [314, 591] on div "General information Save Customer name [US_STATE] Hospitality llc Receiving ban…" at bounding box center [545, 437] width 1000 height 648
click at [260, 397] on div "General information Save Customer name [US_STATE] Hospitality llc Receiving ban…" at bounding box center [545, 437] width 1000 height 648
click at [522, 328] on input "1039" at bounding box center [545, 323] width 289 height 18
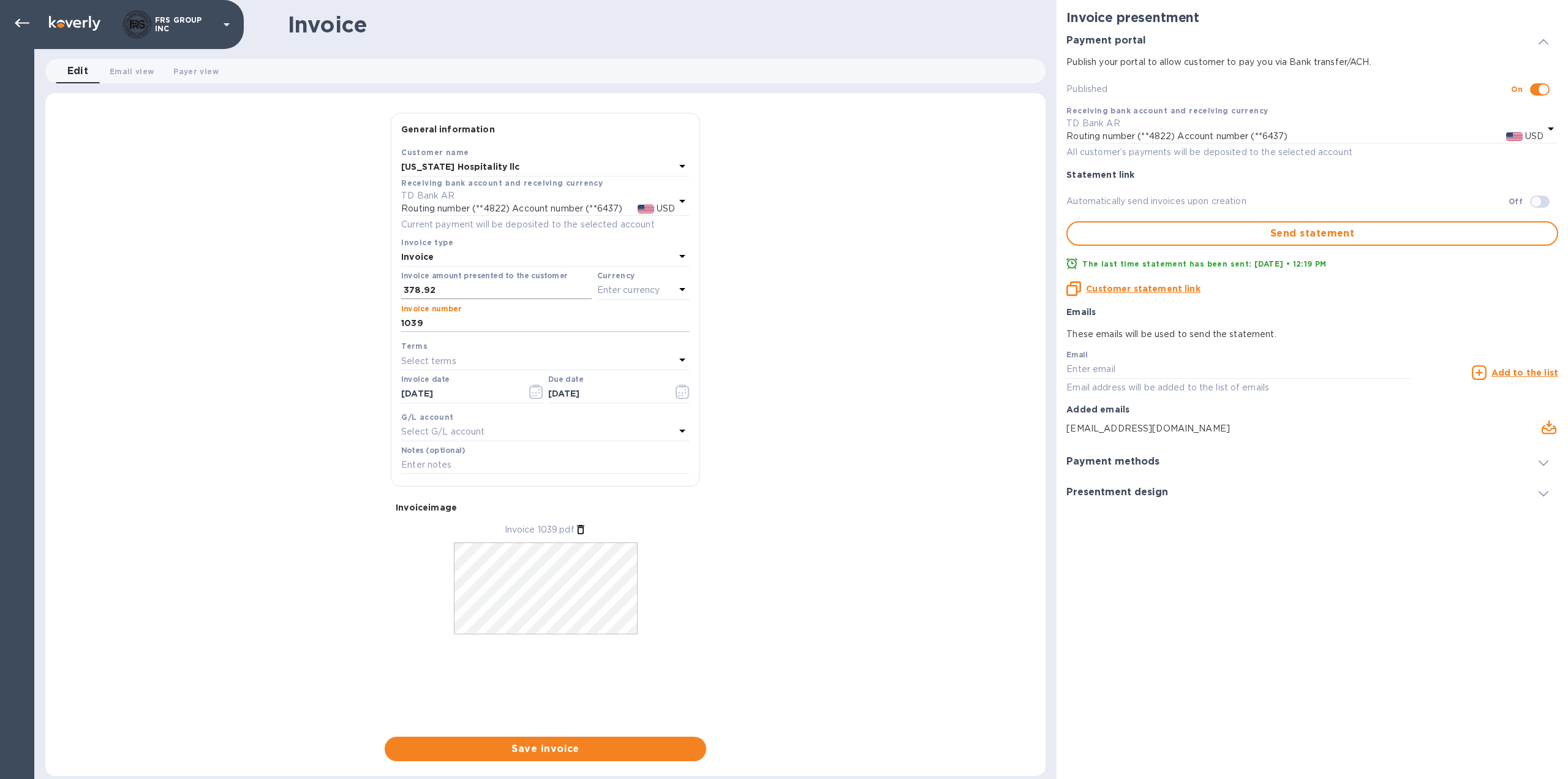
click at [520, 294] on input "378.92" at bounding box center [497, 291] width 188 height 18
click at [538, 753] on span "Save invoice" at bounding box center [545, 749] width 302 height 15
click at [627, 293] on p "Enter currency" at bounding box center [629, 290] width 63 height 13
click at [618, 325] on p "US Dollar" at bounding box center [623, 321] width 94 height 13
click at [637, 291] on p "USD" at bounding box center [646, 290] width 57 height 13
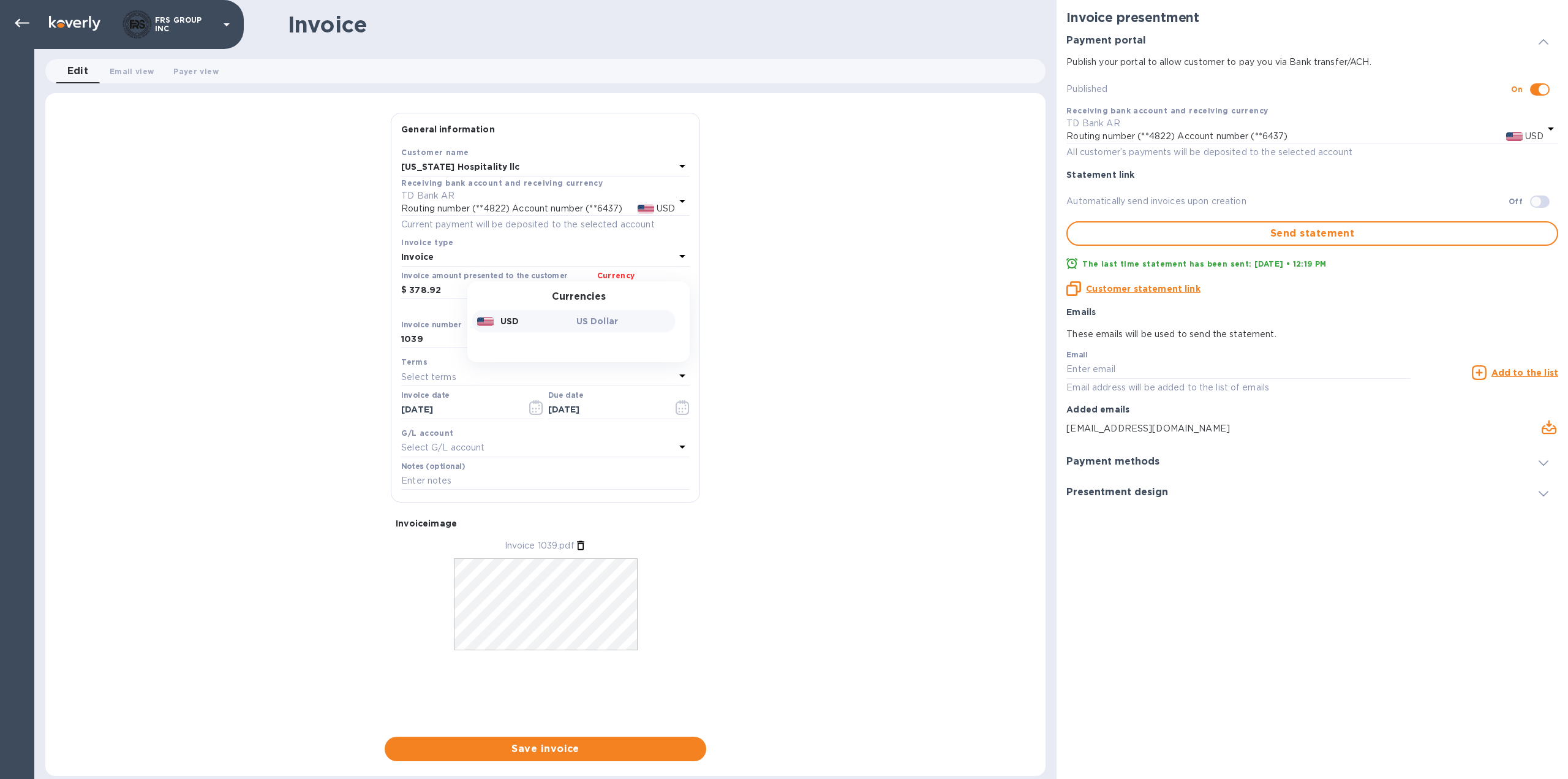
click at [488, 316] on div at bounding box center [486, 321] width 18 height 12
click at [824, 402] on div "General information Save Customer name [US_STATE] Hospitality llc Receiving ban…" at bounding box center [545, 437] width 1000 height 648
click at [543, 748] on span "Save invoice" at bounding box center [545, 749] width 302 height 15
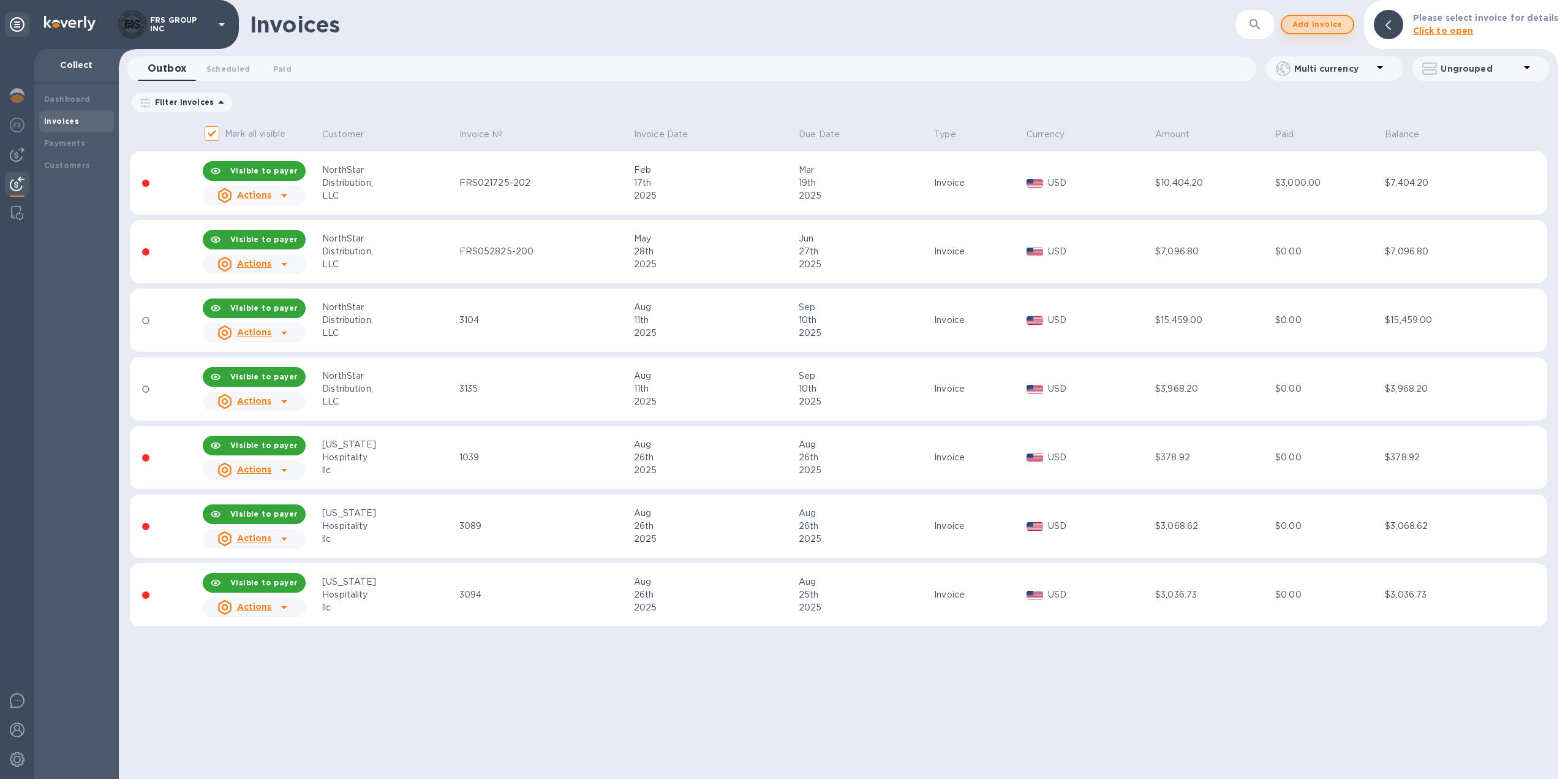
click at [1325, 28] on span "Add invoice" at bounding box center [1318, 25] width 52 height 15
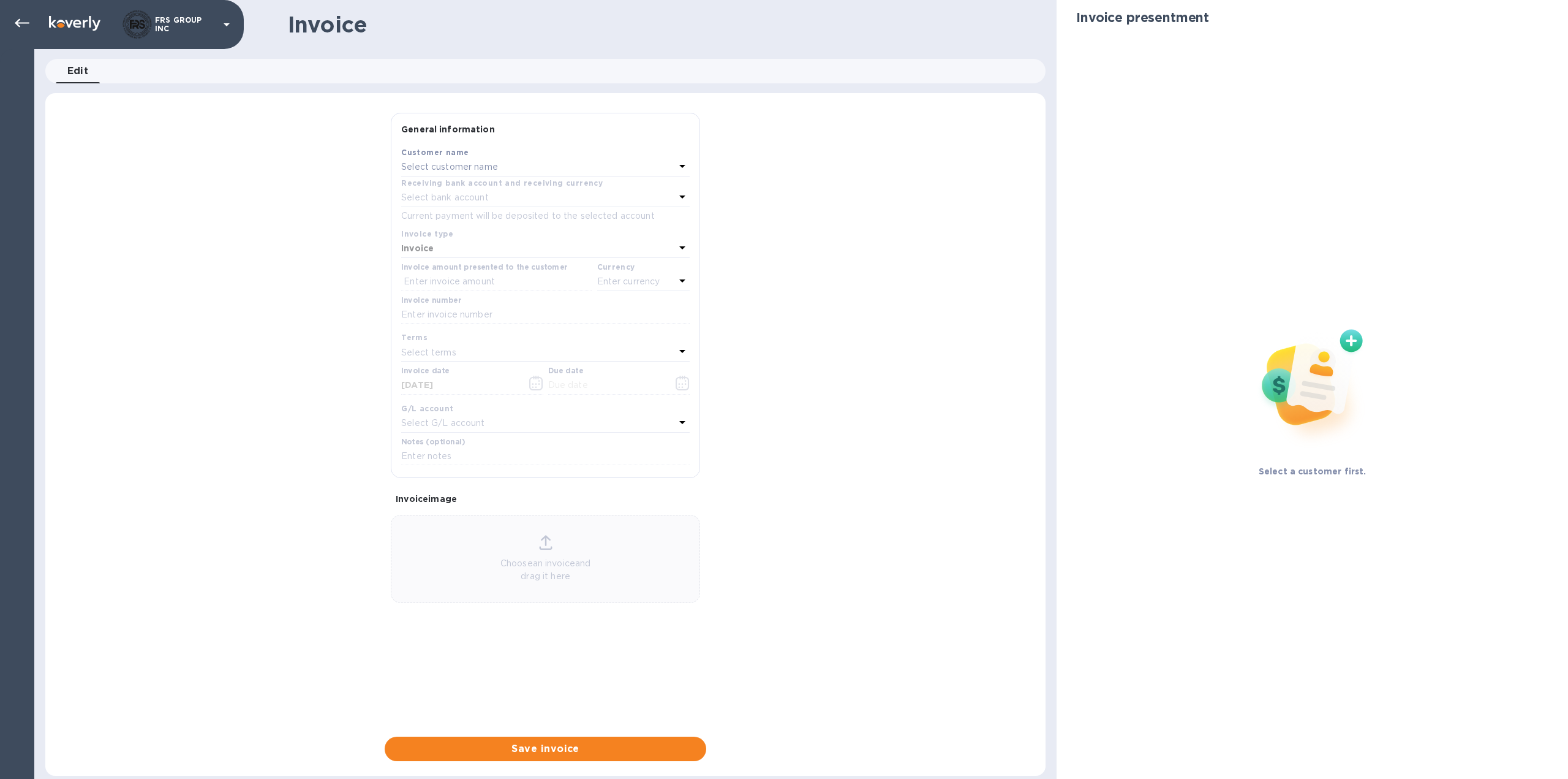
click at [447, 166] on p "Select customer name" at bounding box center [449, 167] width 97 height 13
click at [454, 238] on p "[US_STATE] Hospitality llc" at bounding box center [541, 236] width 259 height 13
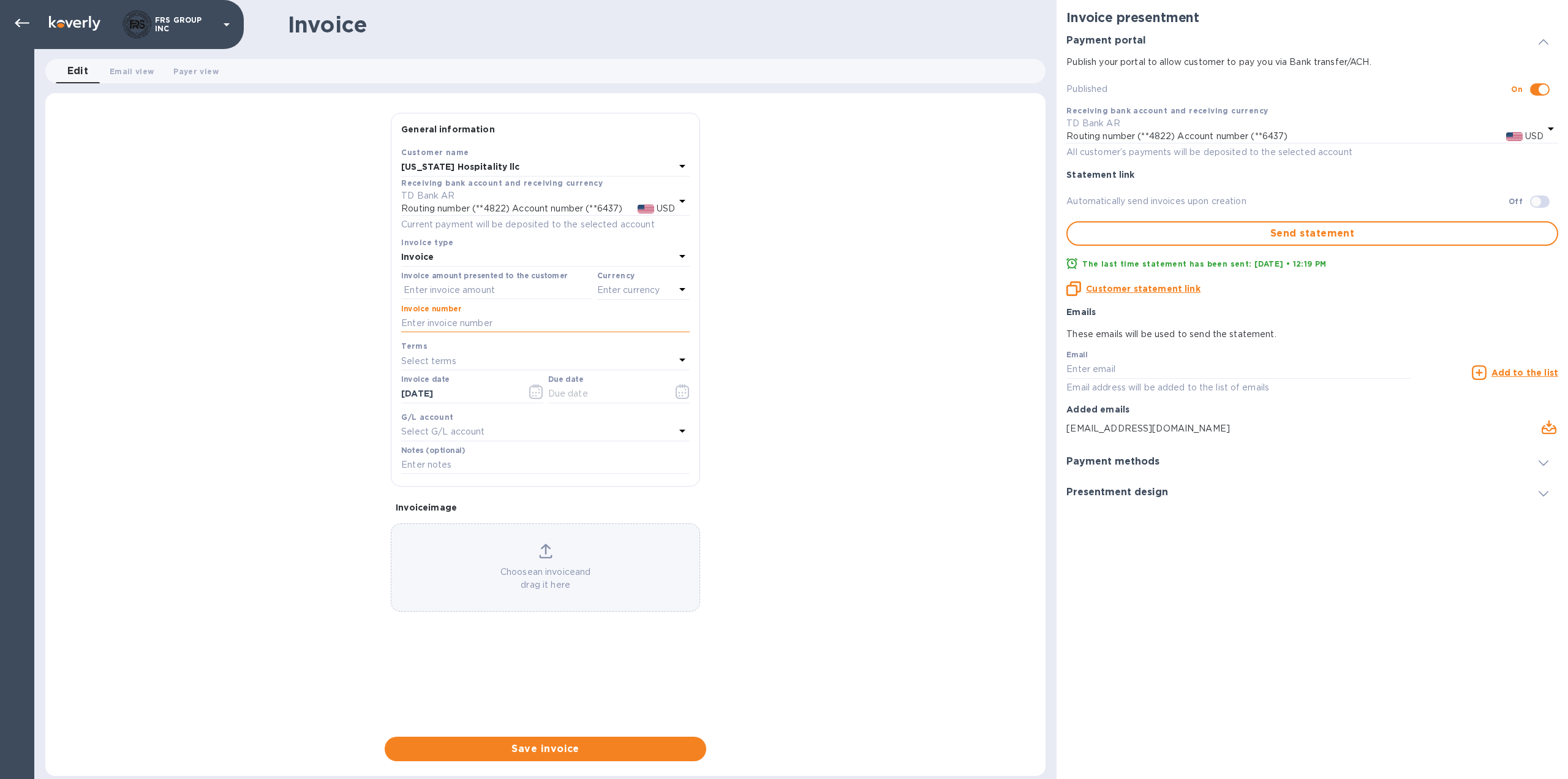
paste input "1036"
type input "1036"
paste input "1,809.13"
type input "1,809.13"
click at [578, 395] on input "text" at bounding box center [606, 394] width 116 height 18
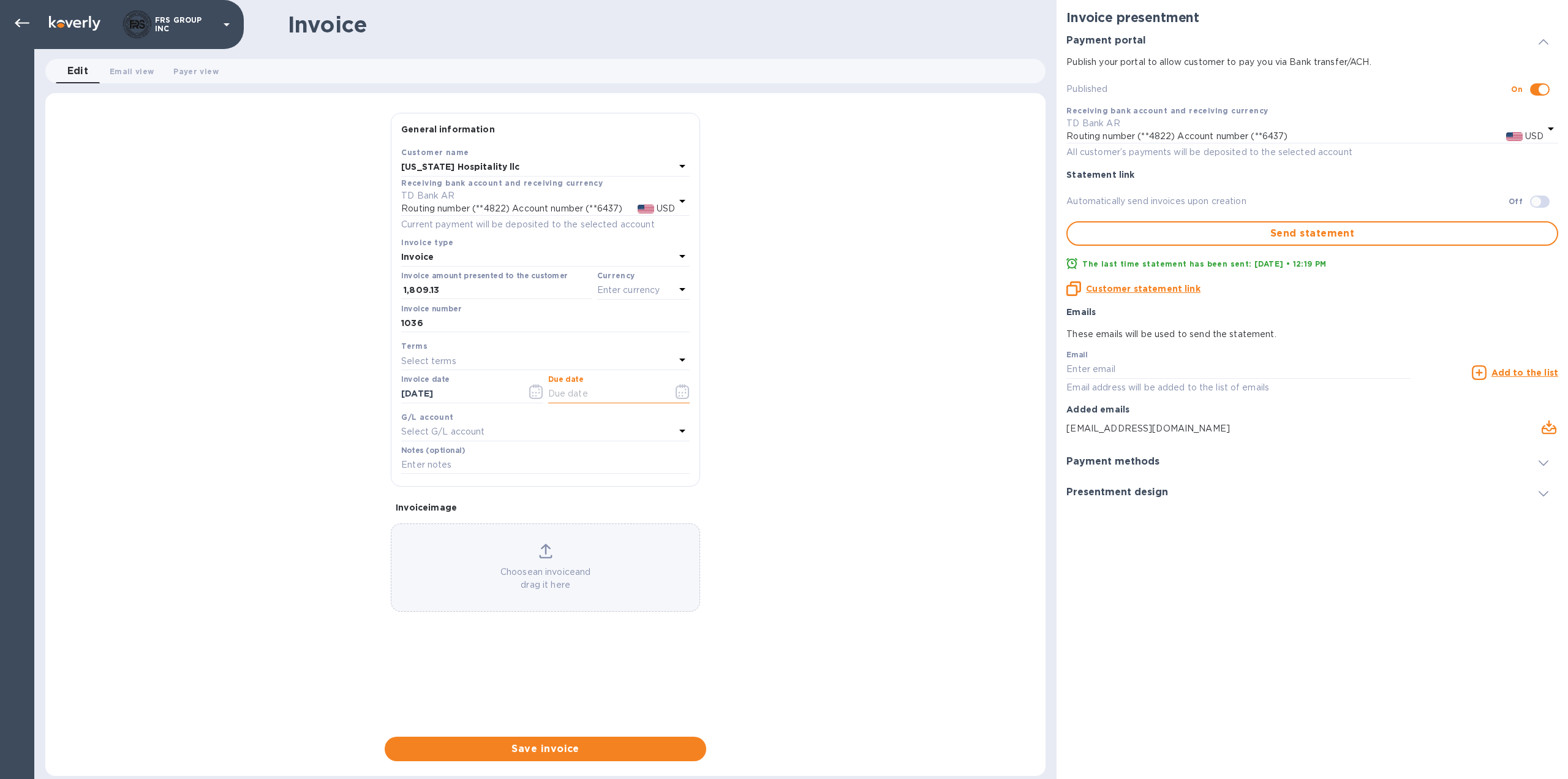
click at [682, 389] on icon "button" at bounding box center [683, 392] width 14 height 15
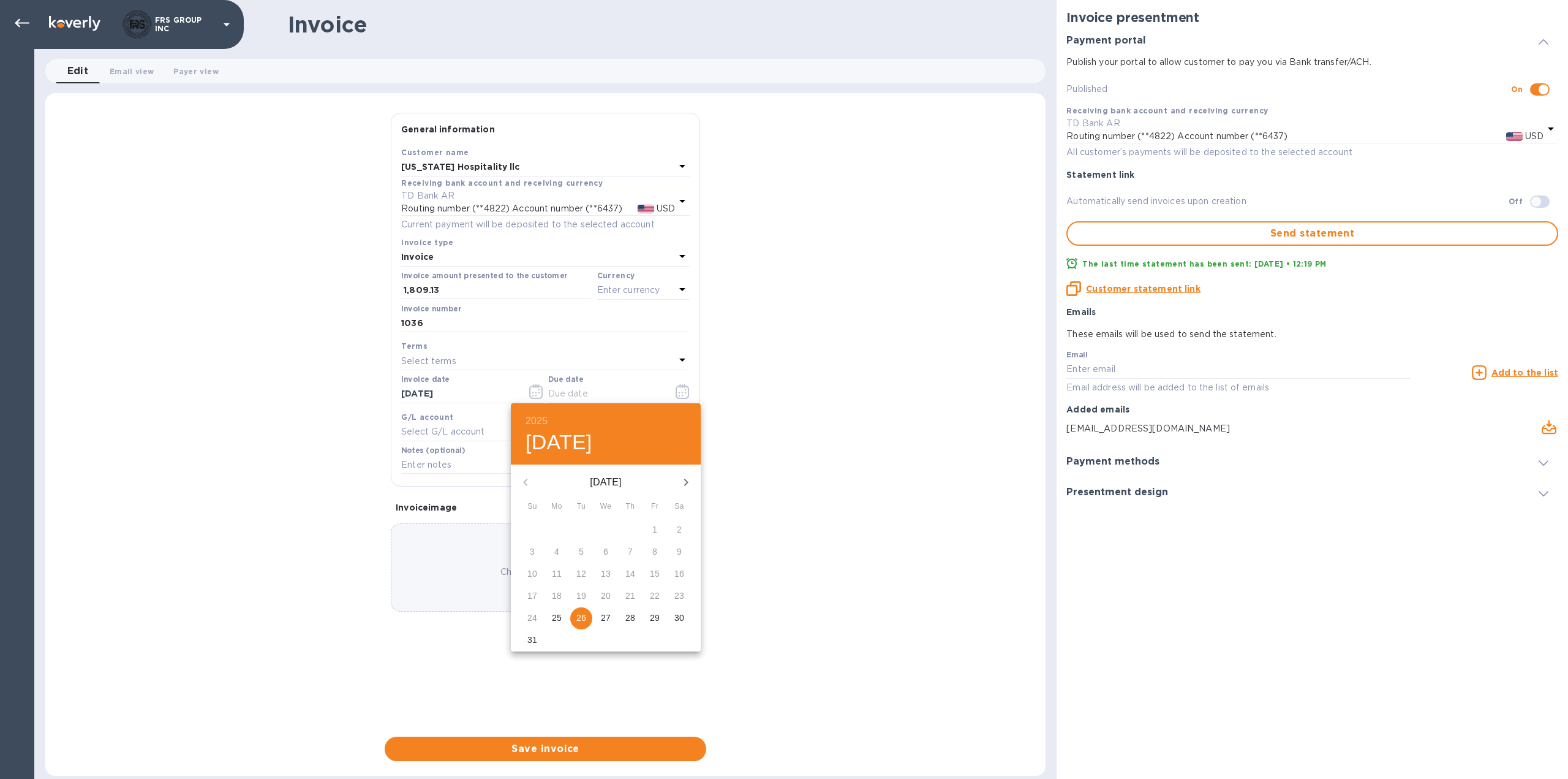
click at [580, 620] on p "26" at bounding box center [581, 618] width 10 height 12
type input "[DATE]"
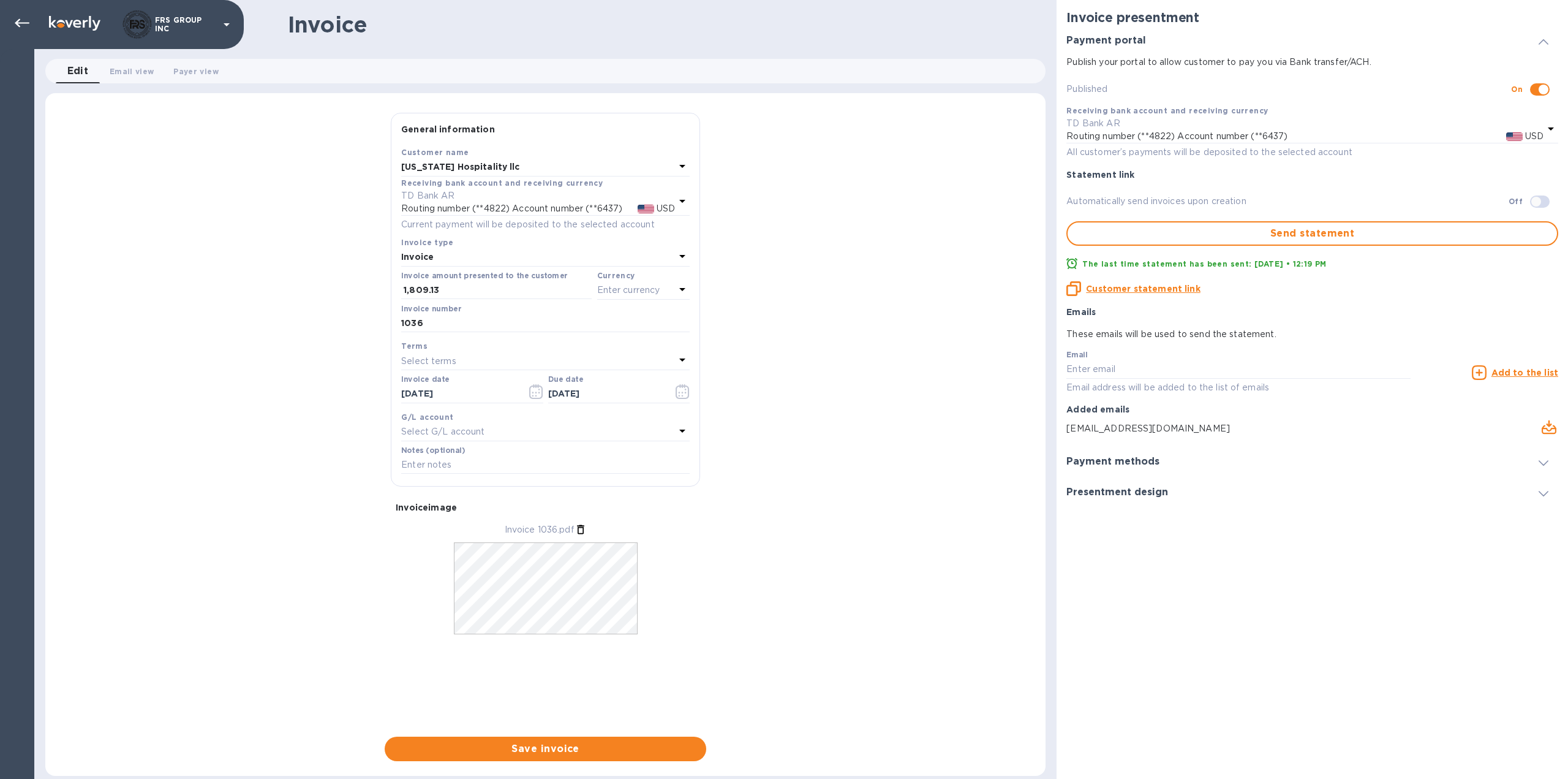
click at [794, 529] on div "General information Save Customer name [US_STATE] Hospitality llc Receiving ban…" at bounding box center [545, 437] width 1000 height 648
click at [681, 287] on icon at bounding box center [683, 289] width 15 height 15
click at [525, 320] on div "USD" at bounding box center [524, 321] width 99 height 18
click at [851, 458] on div "General information Save Customer name [US_STATE] Hospitality llc Receiving ban…" at bounding box center [545, 437] width 1000 height 648
click at [555, 744] on span "Save invoice" at bounding box center [545, 749] width 302 height 15
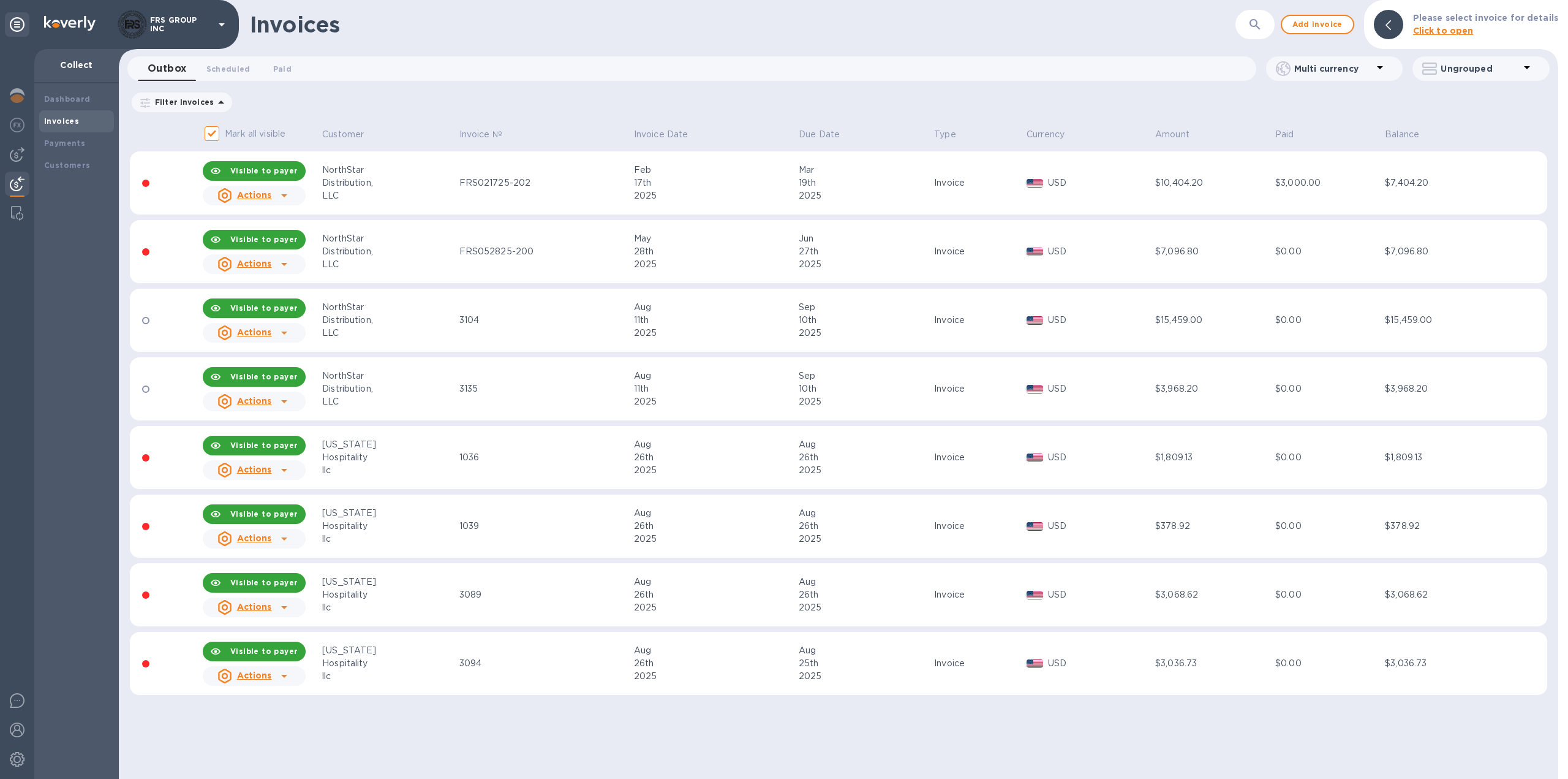
click at [625, 727] on div "Invoices ​ Add invoice Please select invoice for details Click to open Outbox 0…" at bounding box center [838, 389] width 1439 height 779
click at [17, 126] on img at bounding box center [17, 125] width 15 height 15
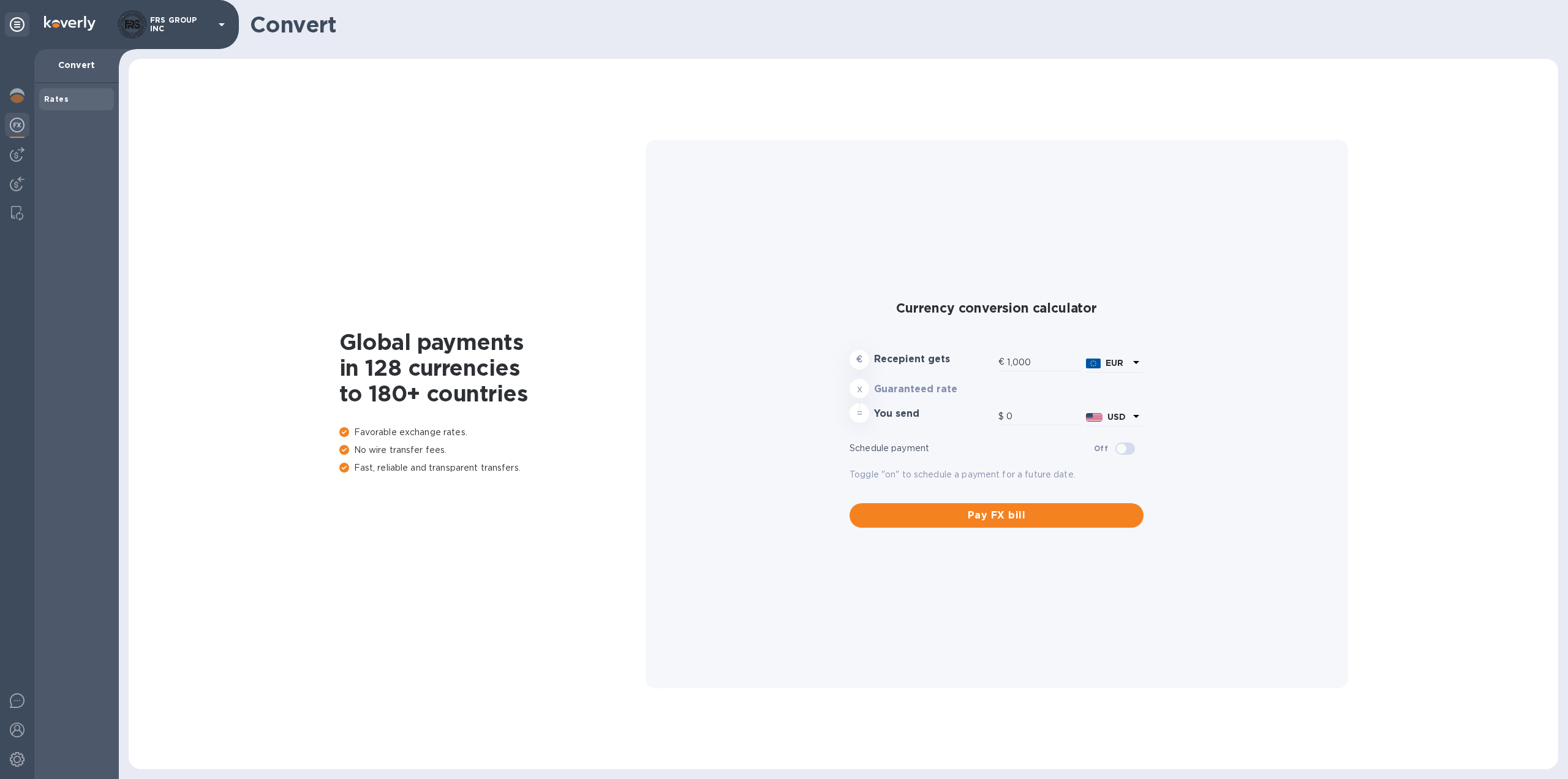
type input "1,172.75"
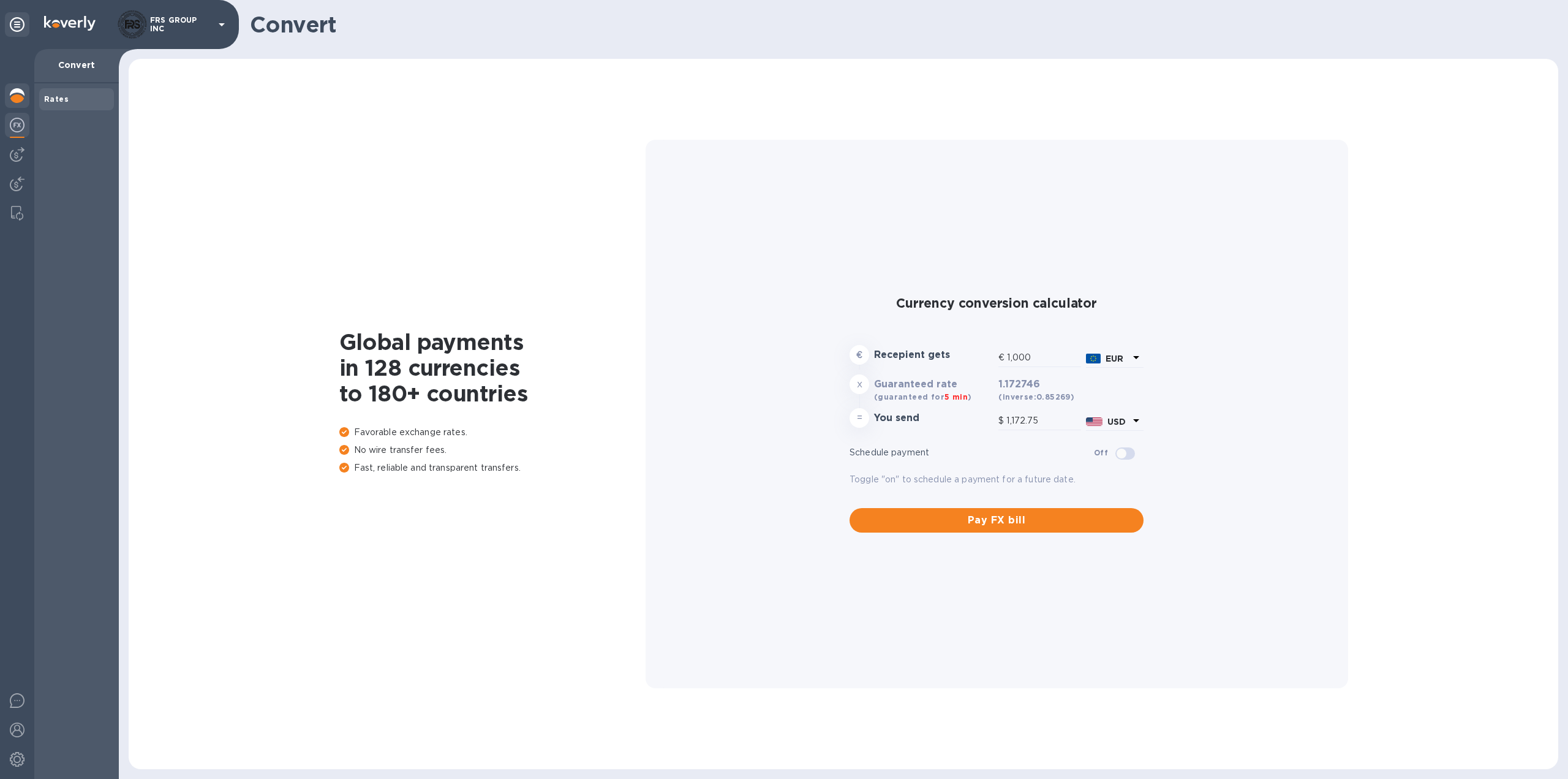
click at [12, 93] on img at bounding box center [17, 95] width 15 height 15
